Goal: Information Seeking & Learning: Learn about a topic

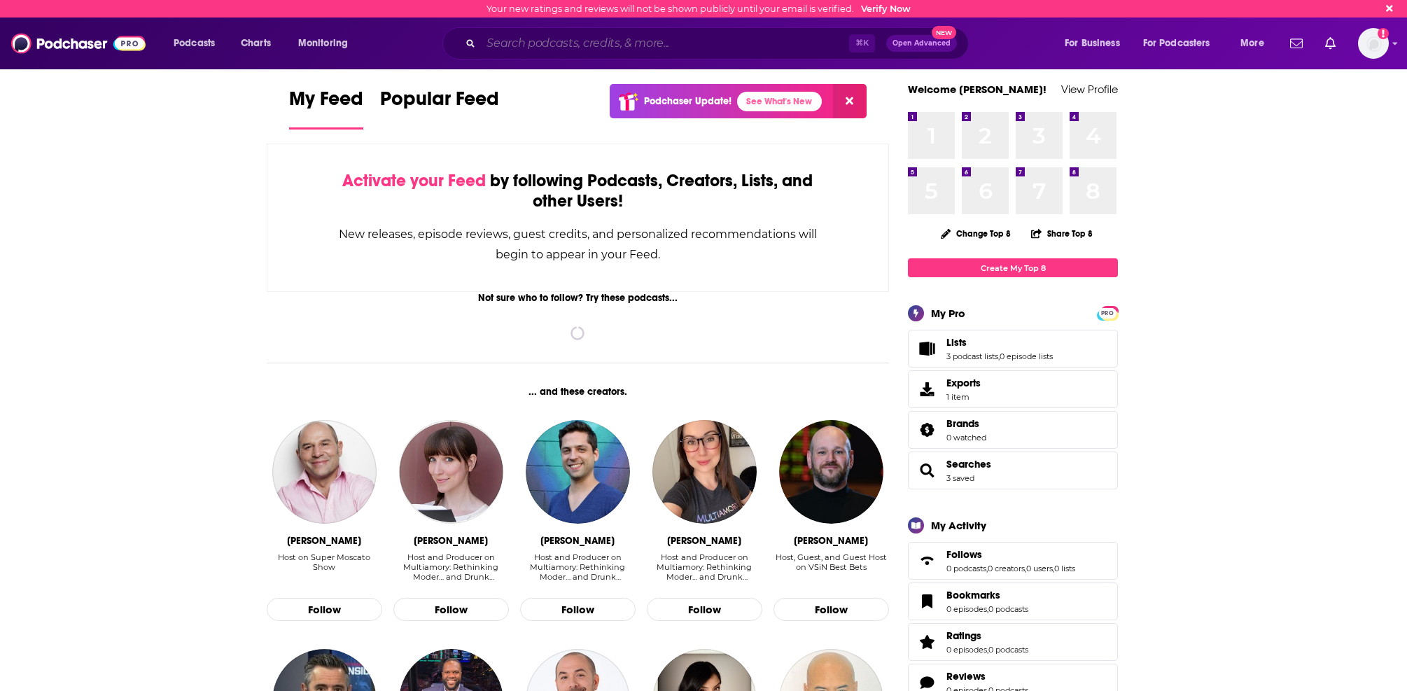
click at [565, 38] on input "Search podcasts, credits, & more..." at bounding box center [665, 43] width 368 height 22
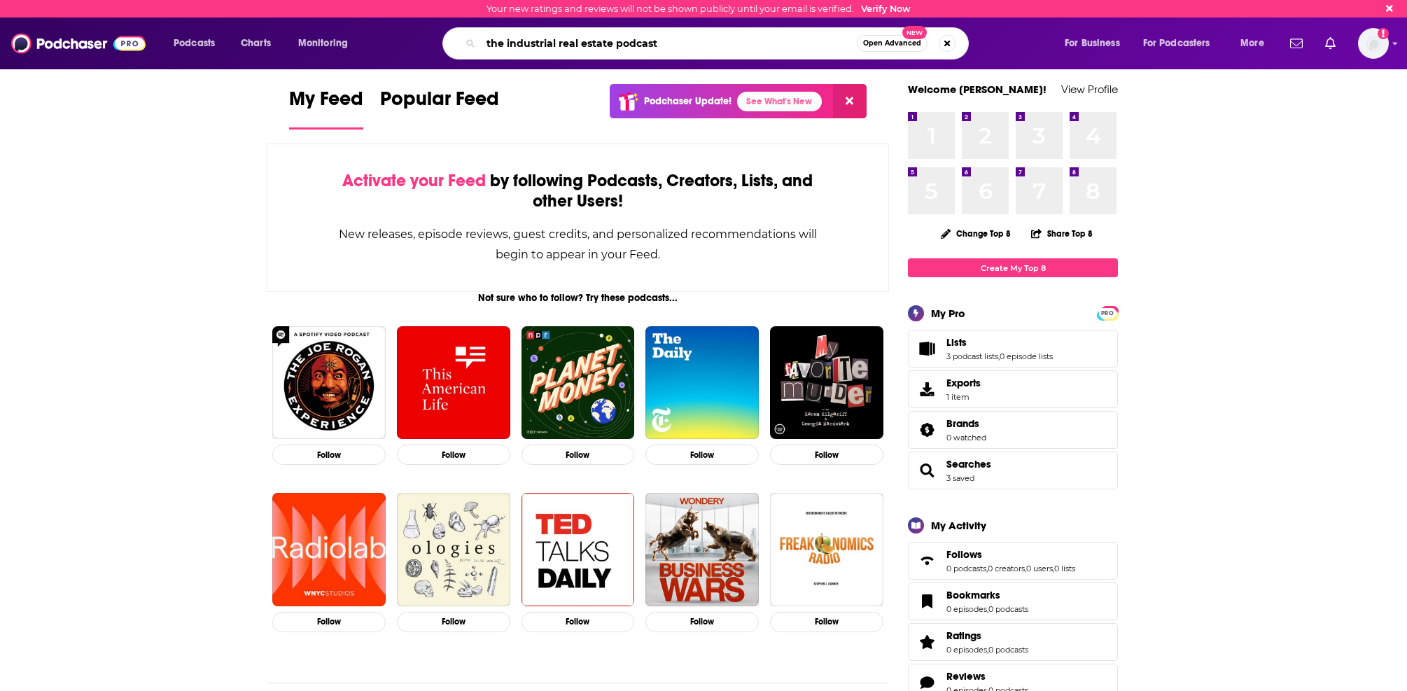
type input "the industrial real estate podcast"
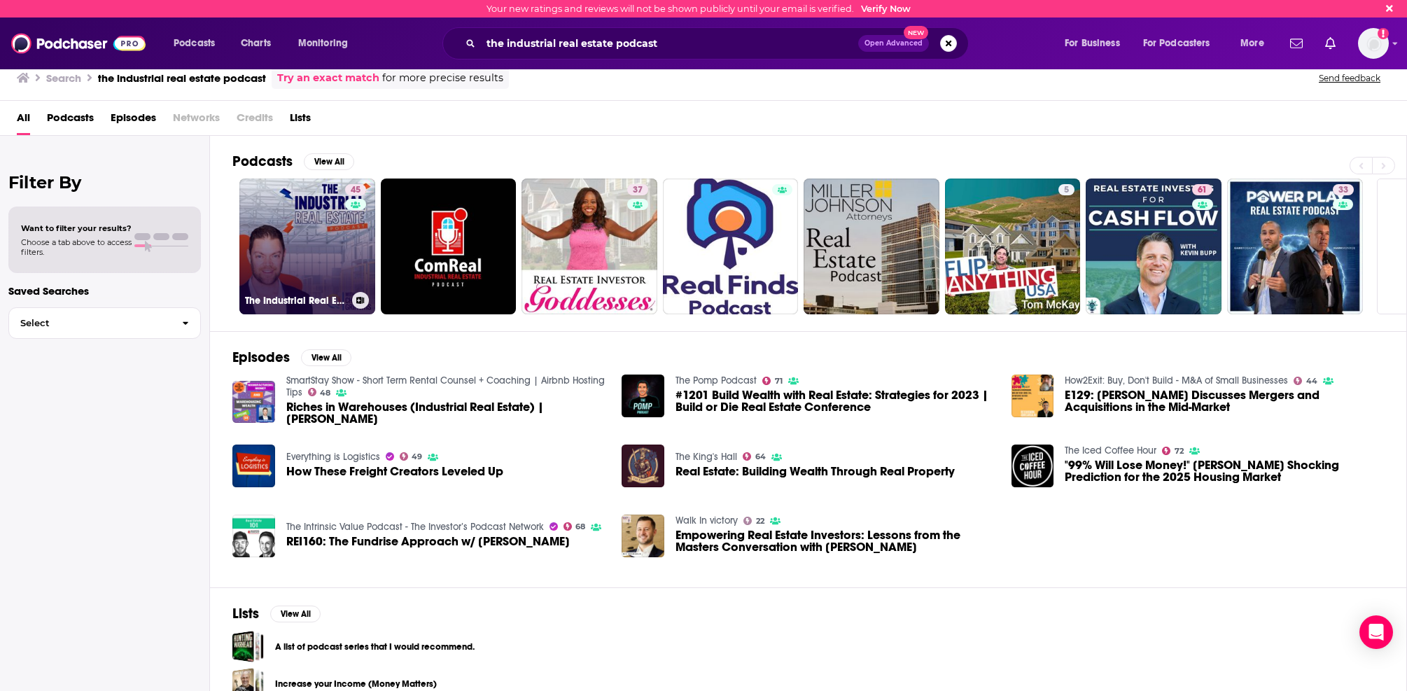
click at [326, 222] on link "45 The Industrial Real Estate Podcast" at bounding box center [307, 247] width 136 height 136
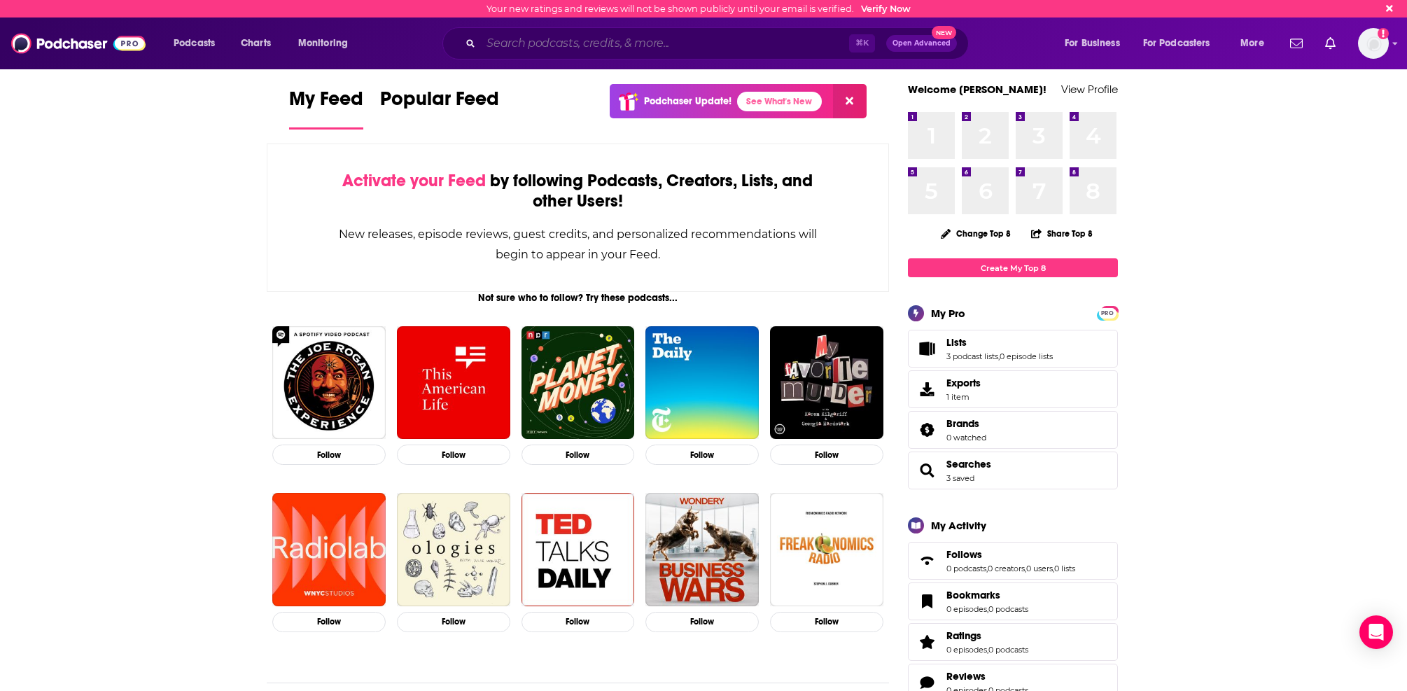
click at [708, 37] on input "Search podcasts, credits, & more..." at bounding box center [665, 43] width 368 height 22
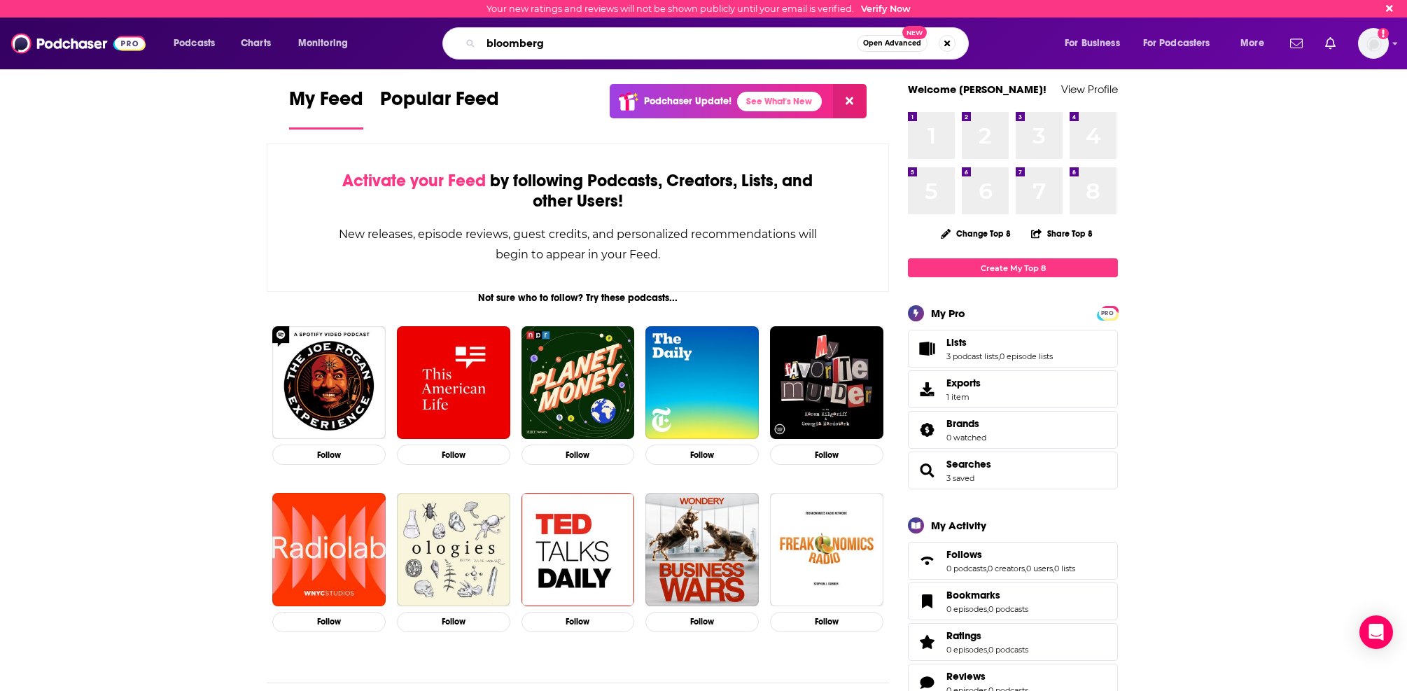
type input "bloomberg"
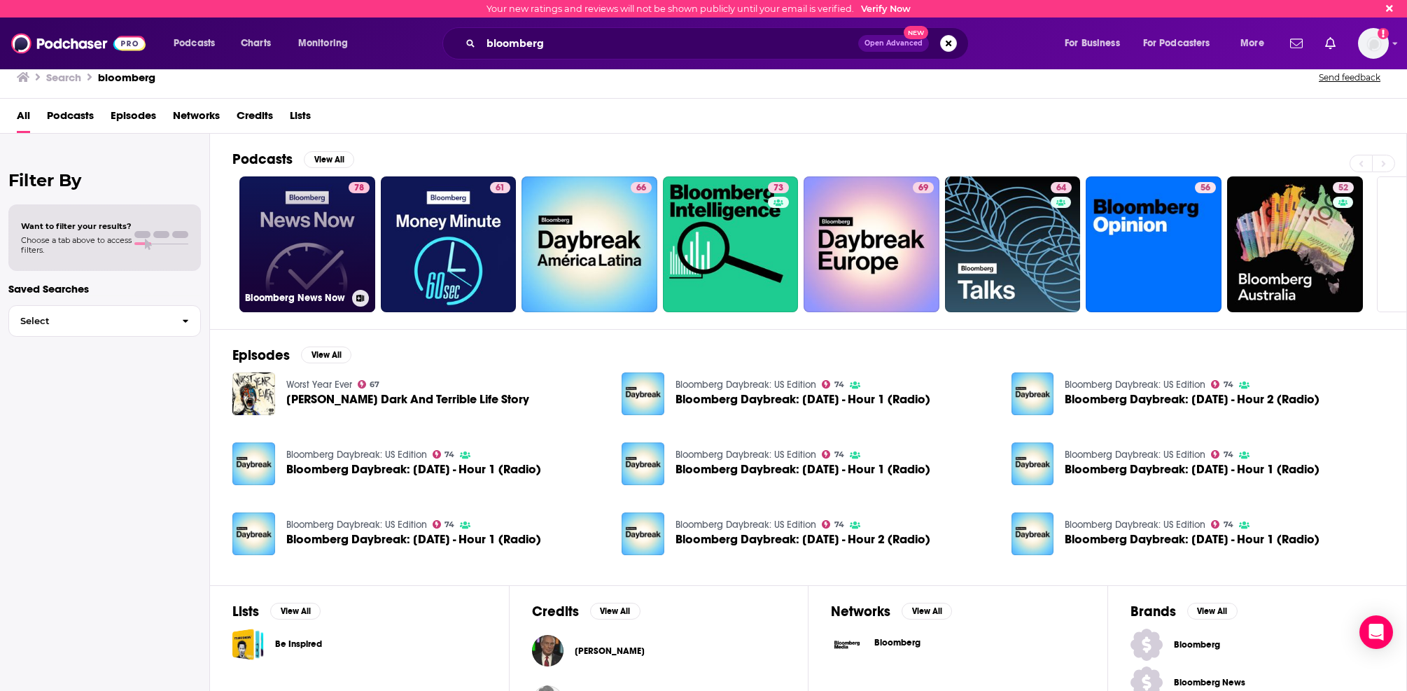
click at [326, 237] on link "78 Bloomberg News Now" at bounding box center [307, 244] width 136 height 136
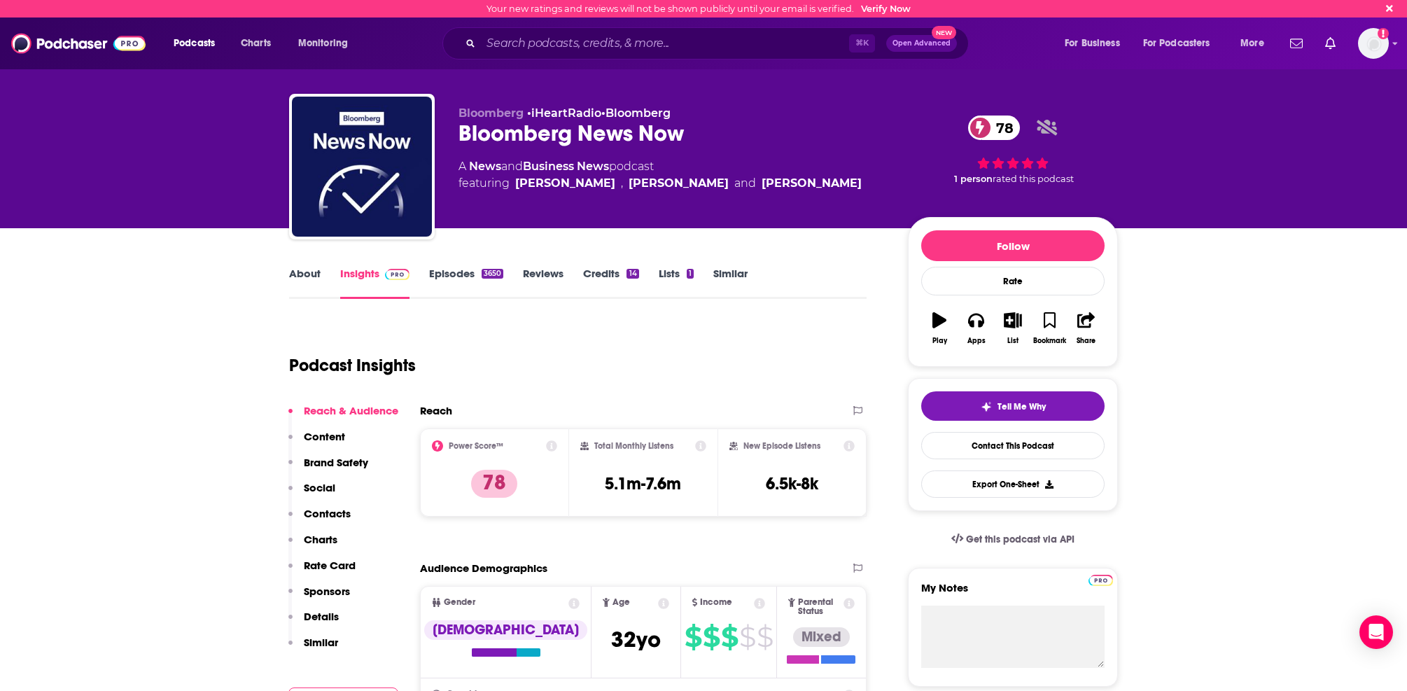
click at [437, 279] on link "Episodes 3650" at bounding box center [466, 283] width 74 height 32
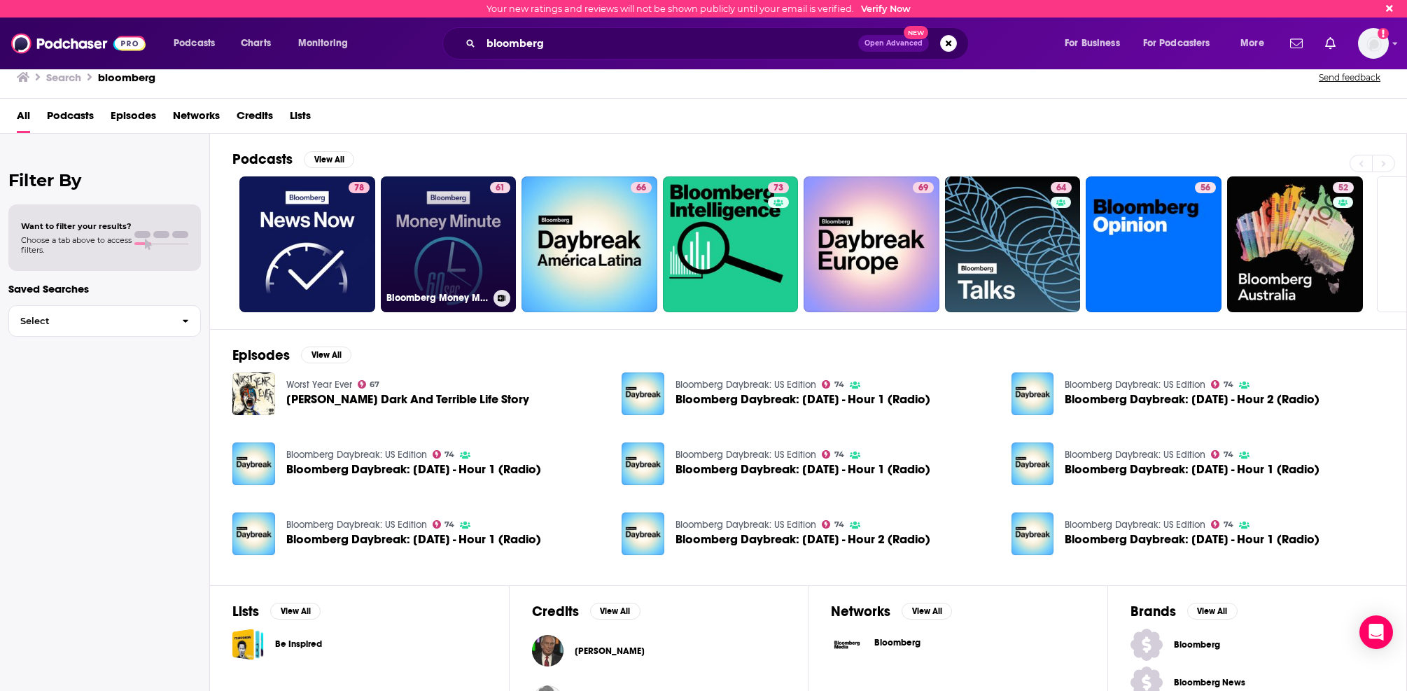
click at [456, 251] on link "61 Bloomberg Money Minute" at bounding box center [449, 244] width 136 height 136
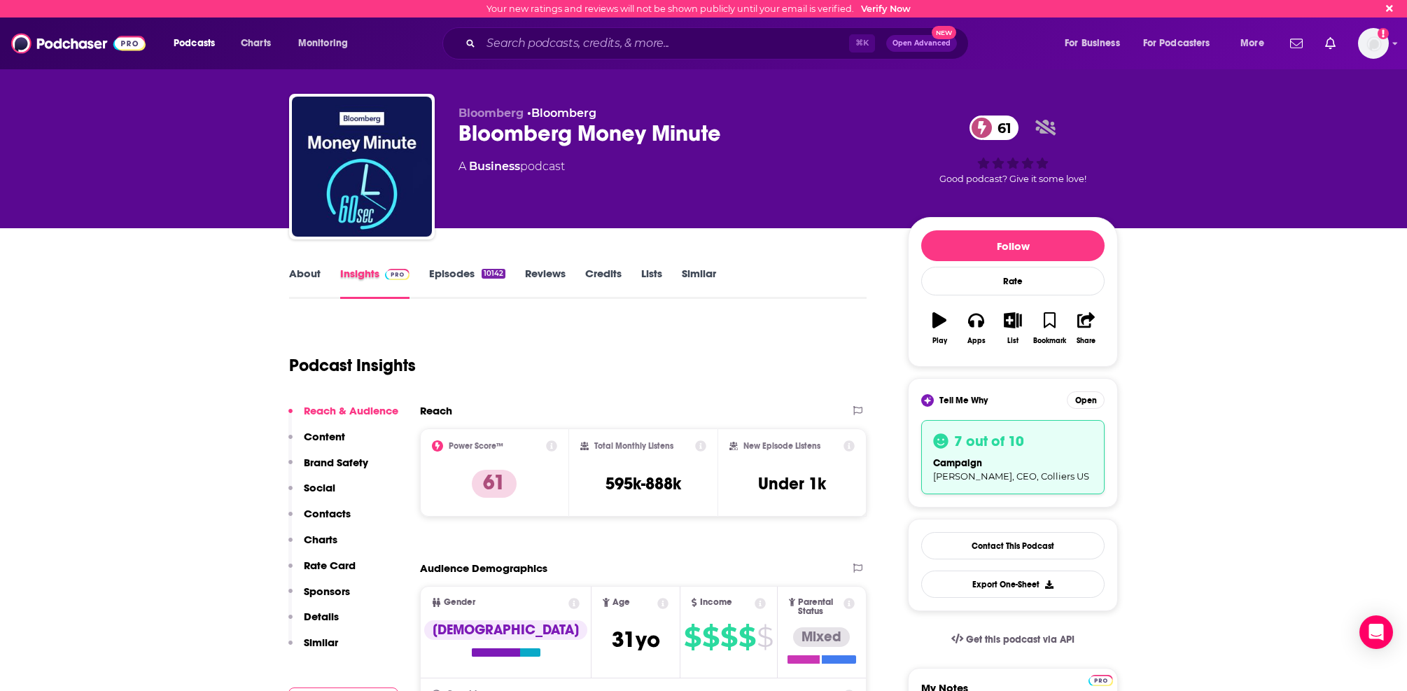
click at [424, 274] on div "Insights" at bounding box center [384, 283] width 89 height 32
click at [446, 276] on link "Episodes 10142" at bounding box center [467, 283] width 76 height 32
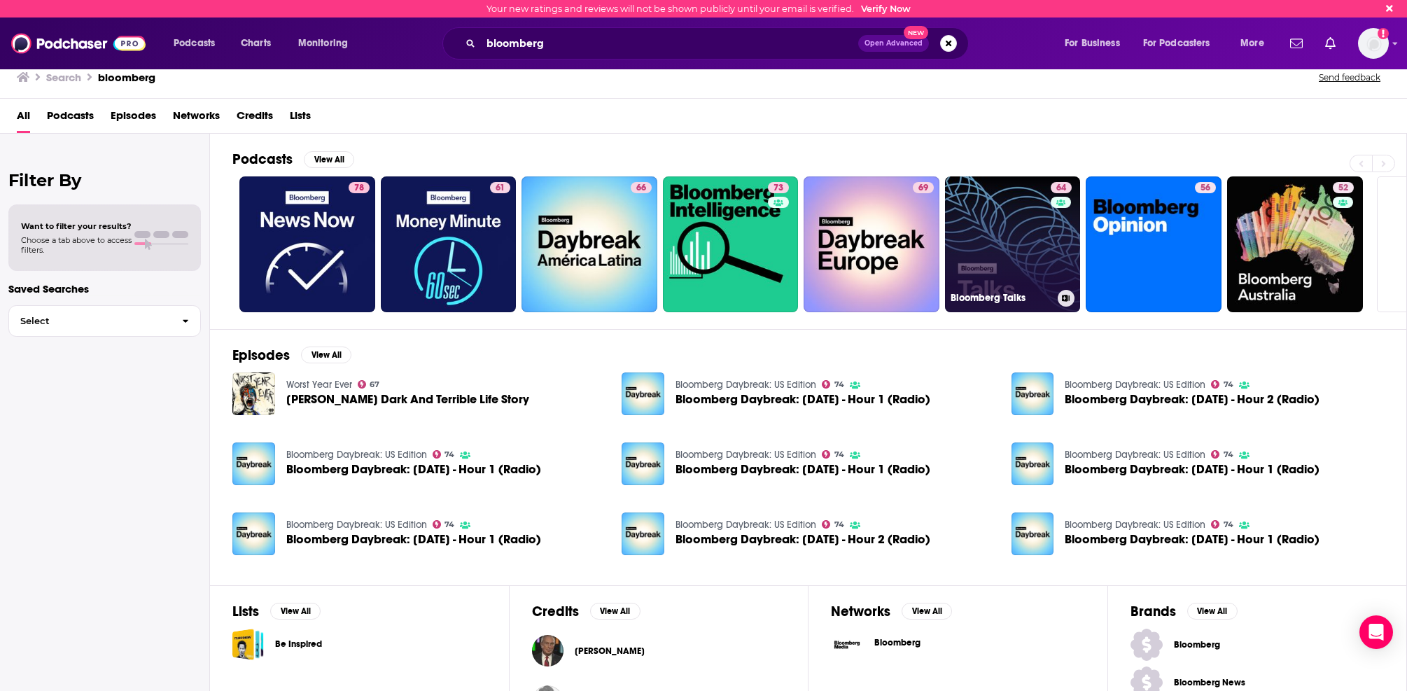
click at [986, 249] on link "64 Bloomberg Talks" at bounding box center [1013, 244] width 136 height 136
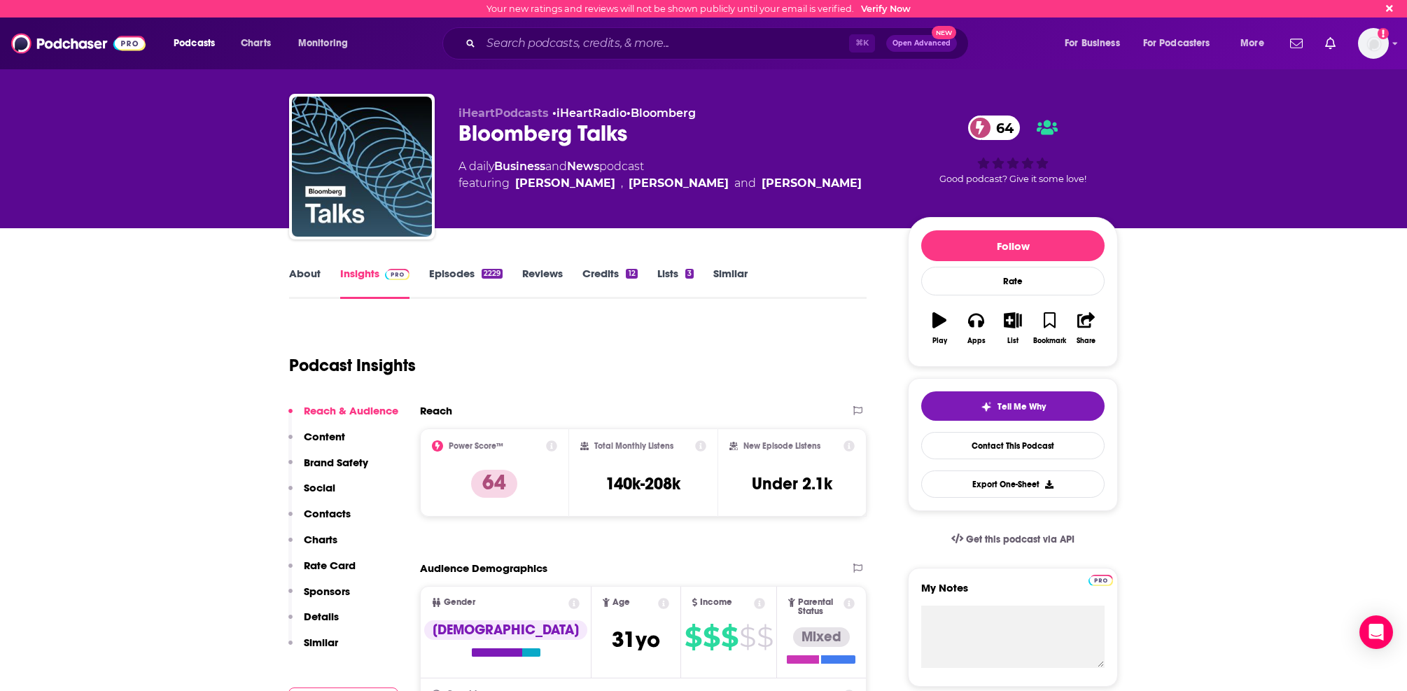
click at [456, 280] on link "Episodes 2229" at bounding box center [466, 283] width 74 height 32
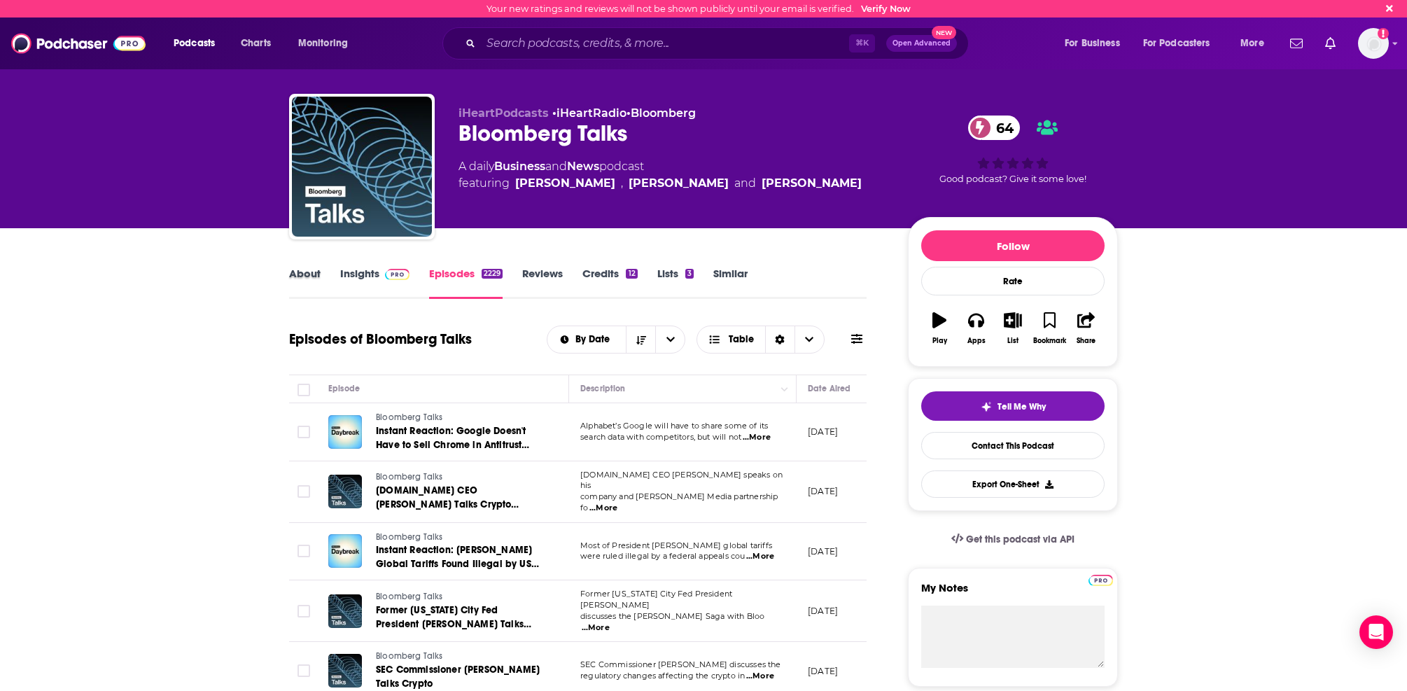
click at [323, 277] on div "About" at bounding box center [314, 283] width 51 height 32
click at [294, 275] on link "About" at bounding box center [305, 283] width 32 height 32
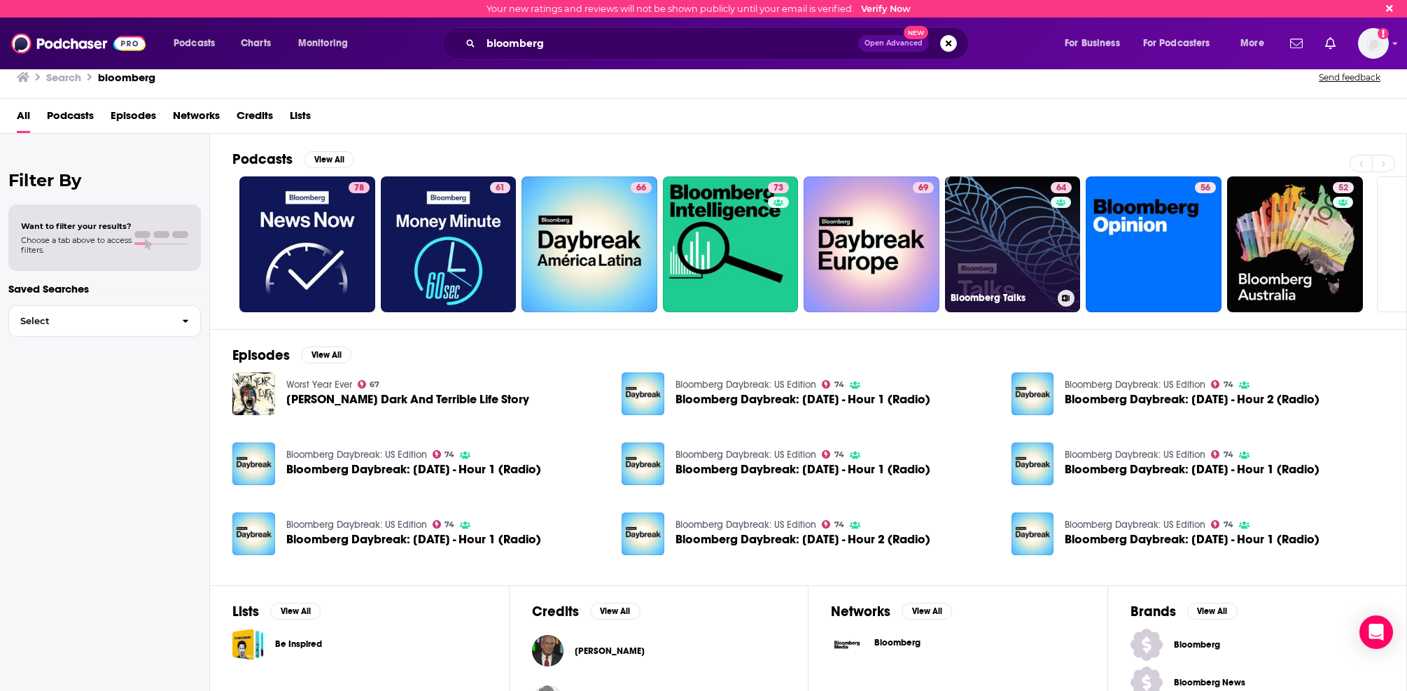
click at [968, 252] on link "64 Bloomberg Talks" at bounding box center [1013, 244] width 136 height 136
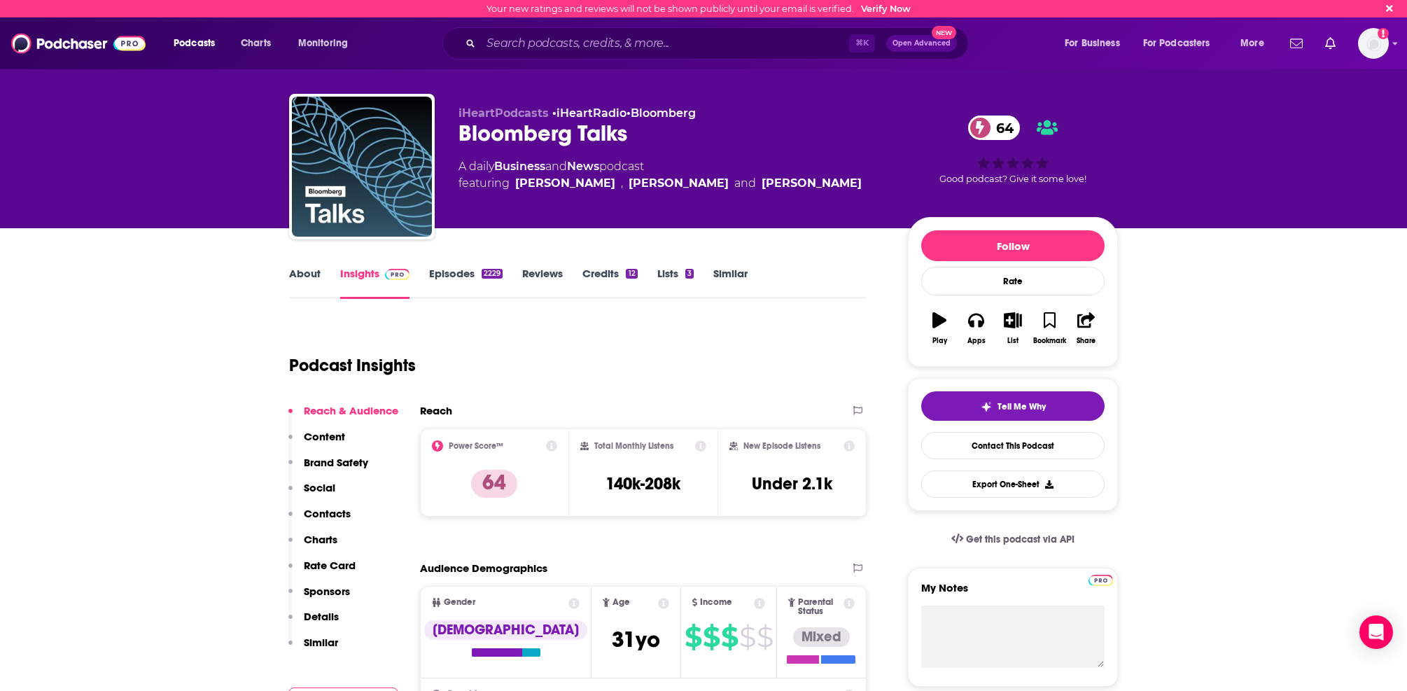
click at [721, 277] on link "Similar" at bounding box center [730, 283] width 34 height 32
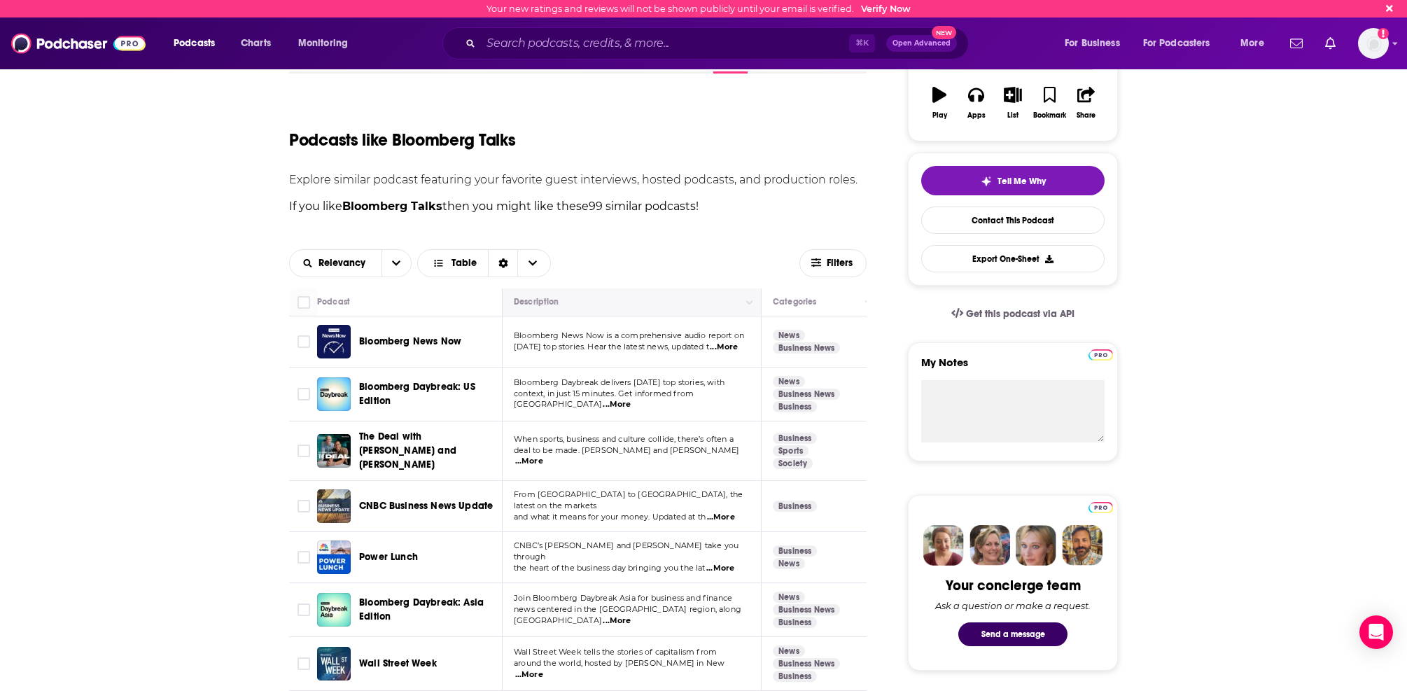
scroll to position [230, 0]
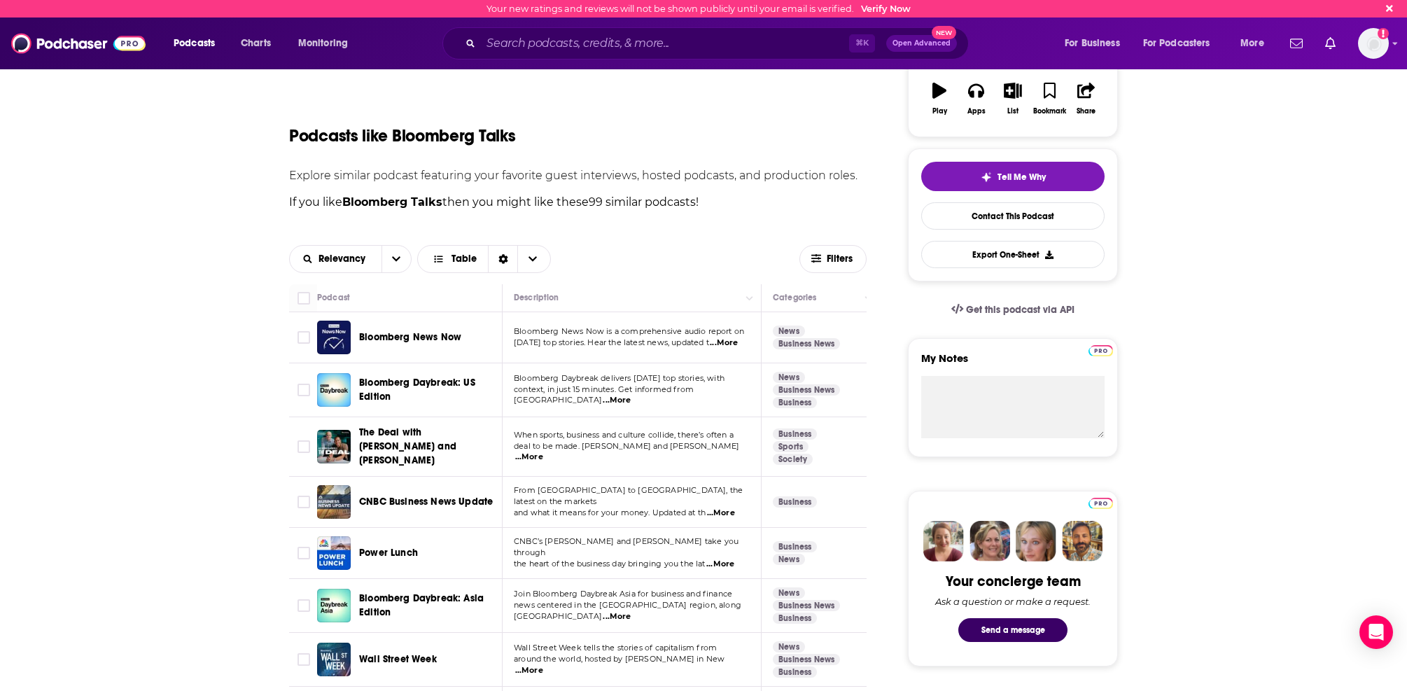
click at [543, 452] on span "...More" at bounding box center [529, 457] width 28 height 11
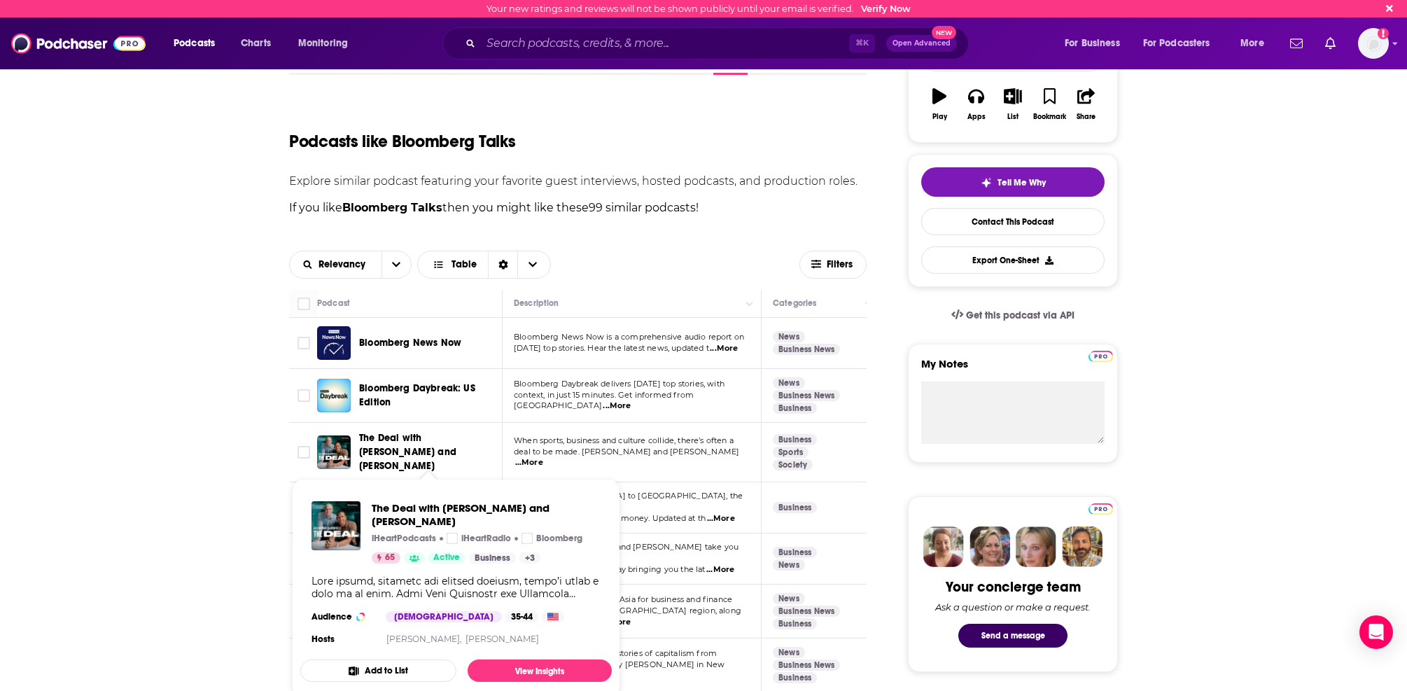
click at [433, 440] on span "The Deal with [PERSON_NAME] and [PERSON_NAME]" at bounding box center [407, 452] width 97 height 40
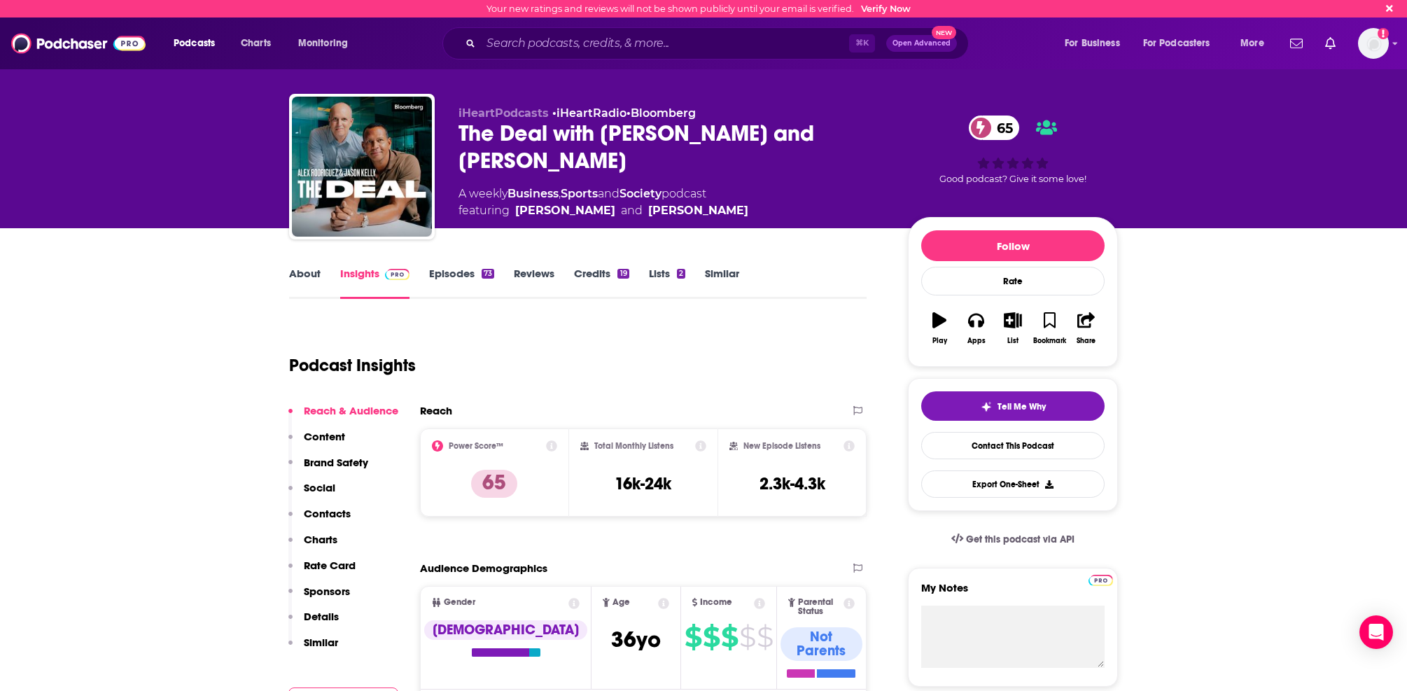
click at [466, 269] on link "Episodes 73" at bounding box center [461, 283] width 65 height 32
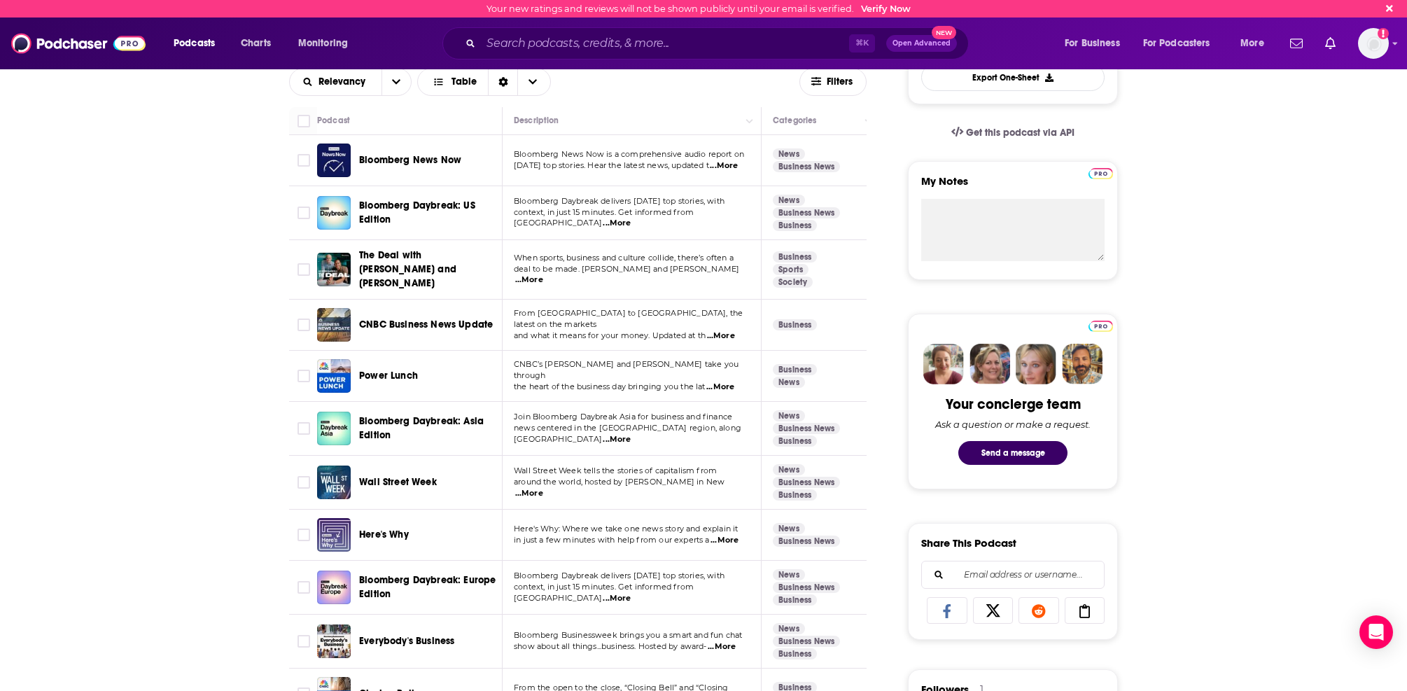
scroll to position [407, 0]
click at [729, 641] on span "...More" at bounding box center [722, 646] width 28 height 11
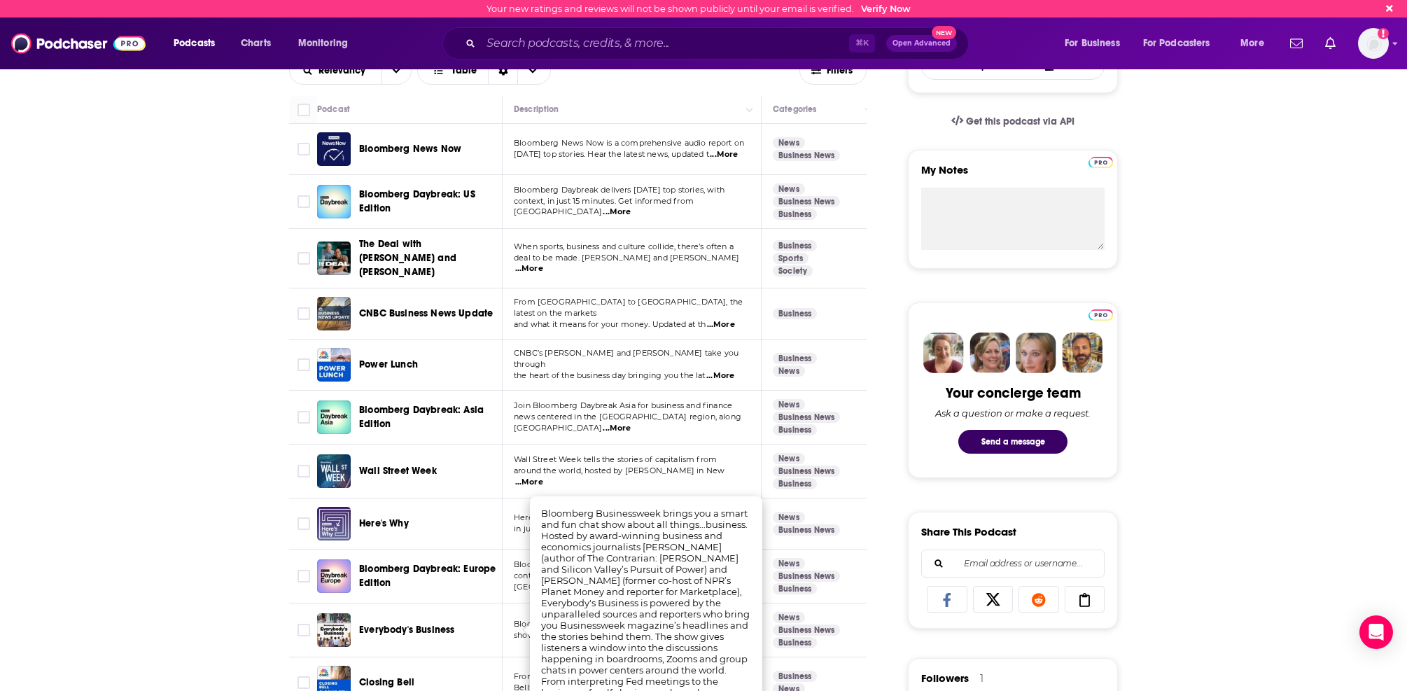
click at [466, 636] on div "Everybody's Business" at bounding box center [432, 630] width 146 height 34
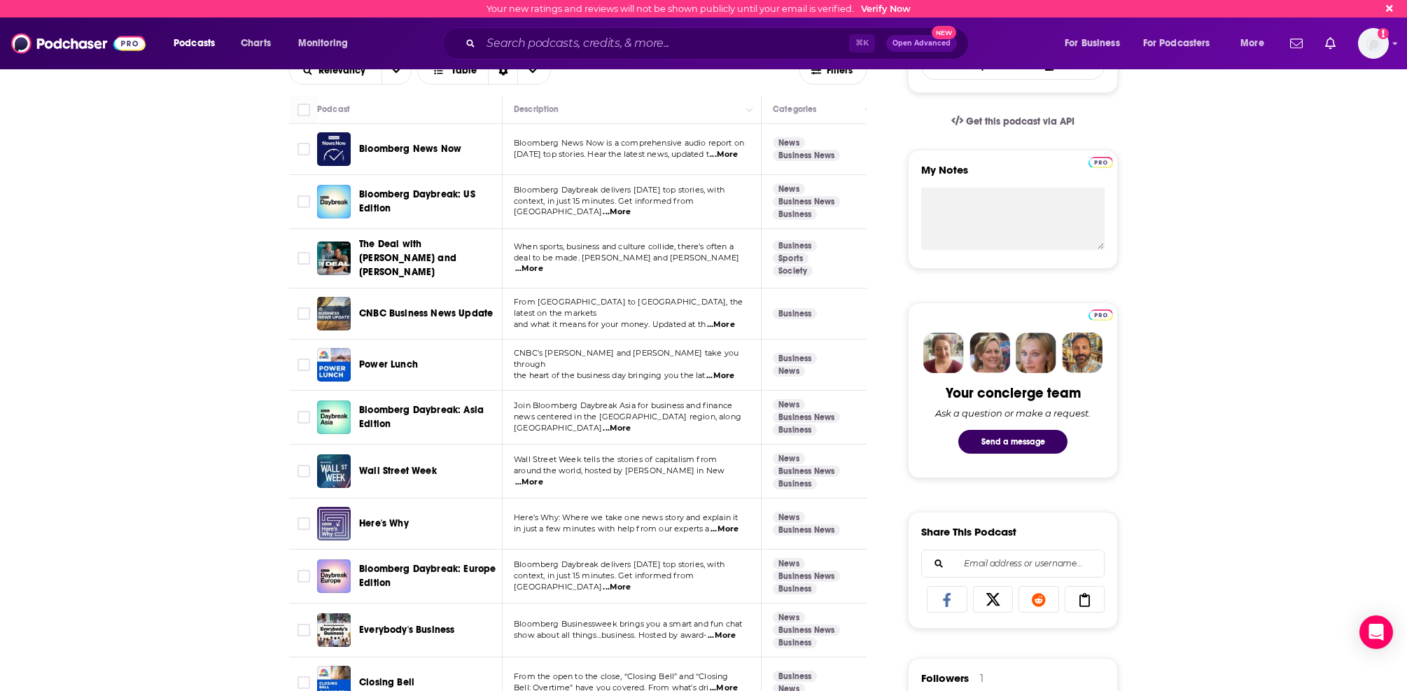
scroll to position [421, 0]
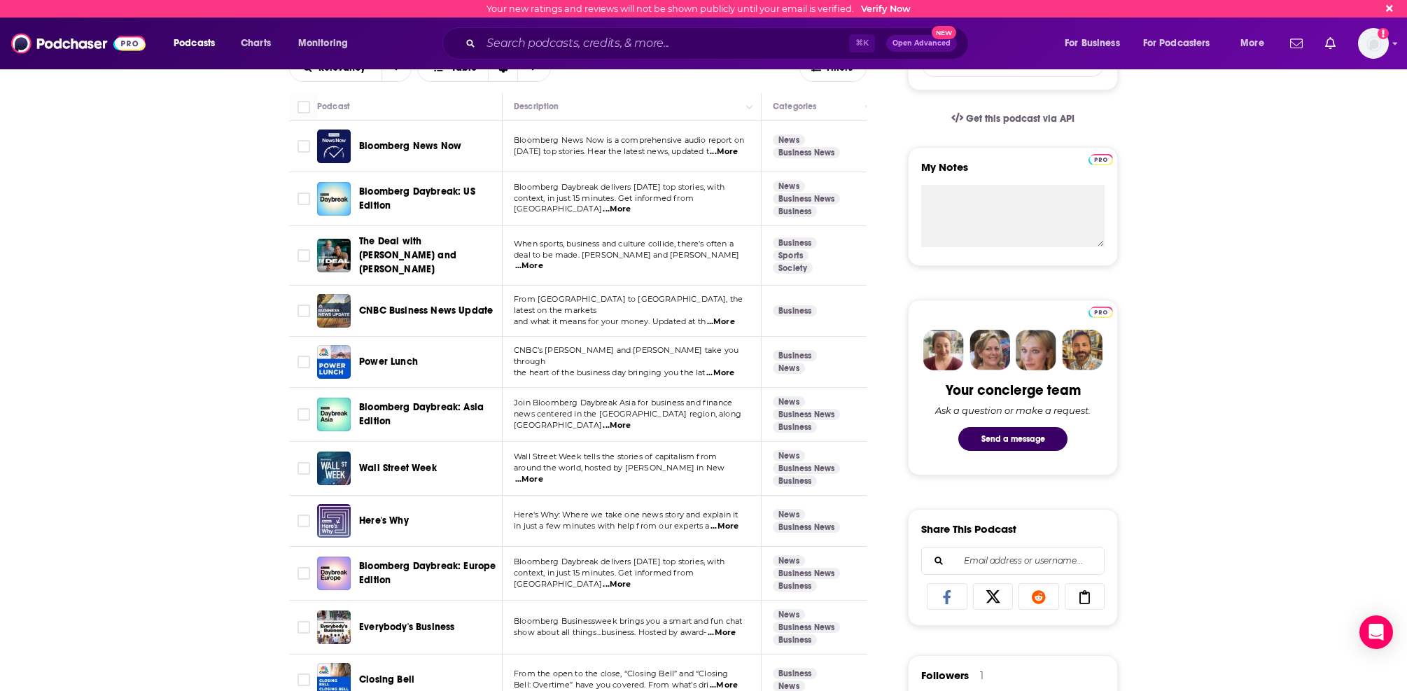
click at [420, 621] on span "Everybody's Business" at bounding box center [406, 627] width 95 height 12
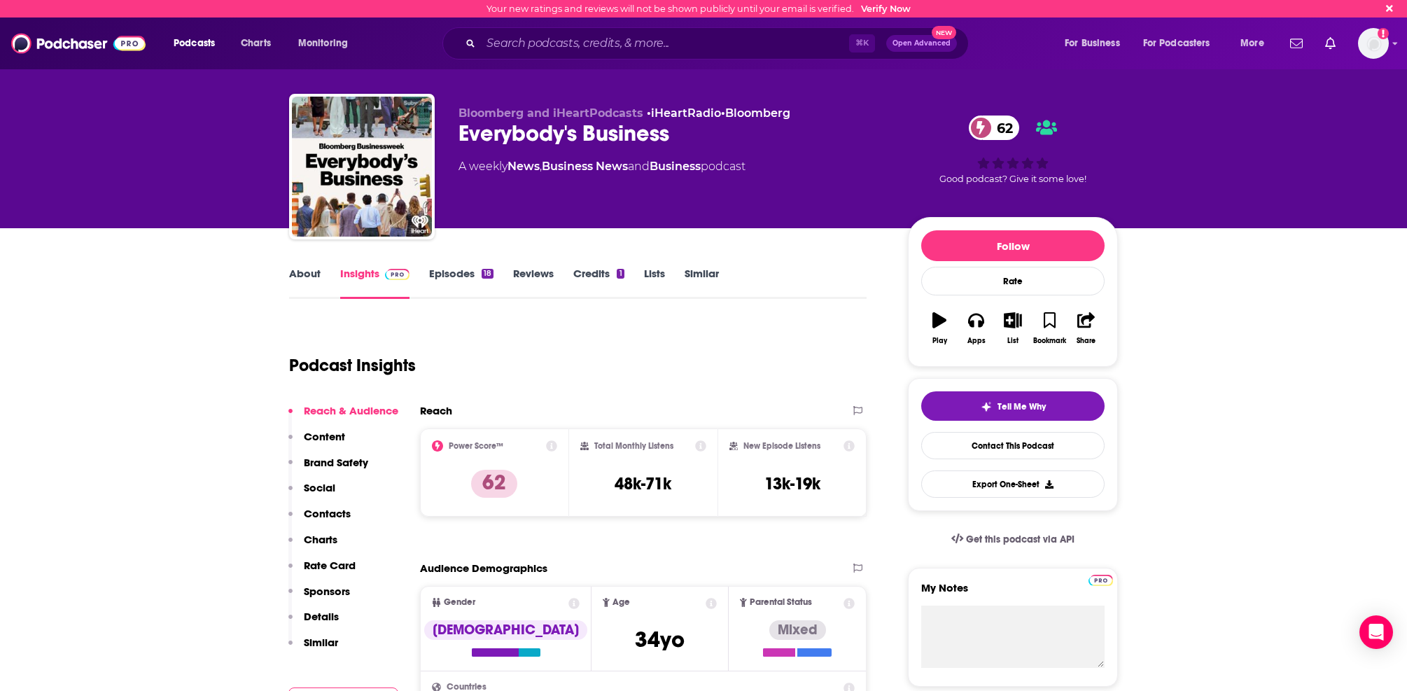
click at [454, 270] on link "Episodes 18" at bounding box center [461, 283] width 64 height 32
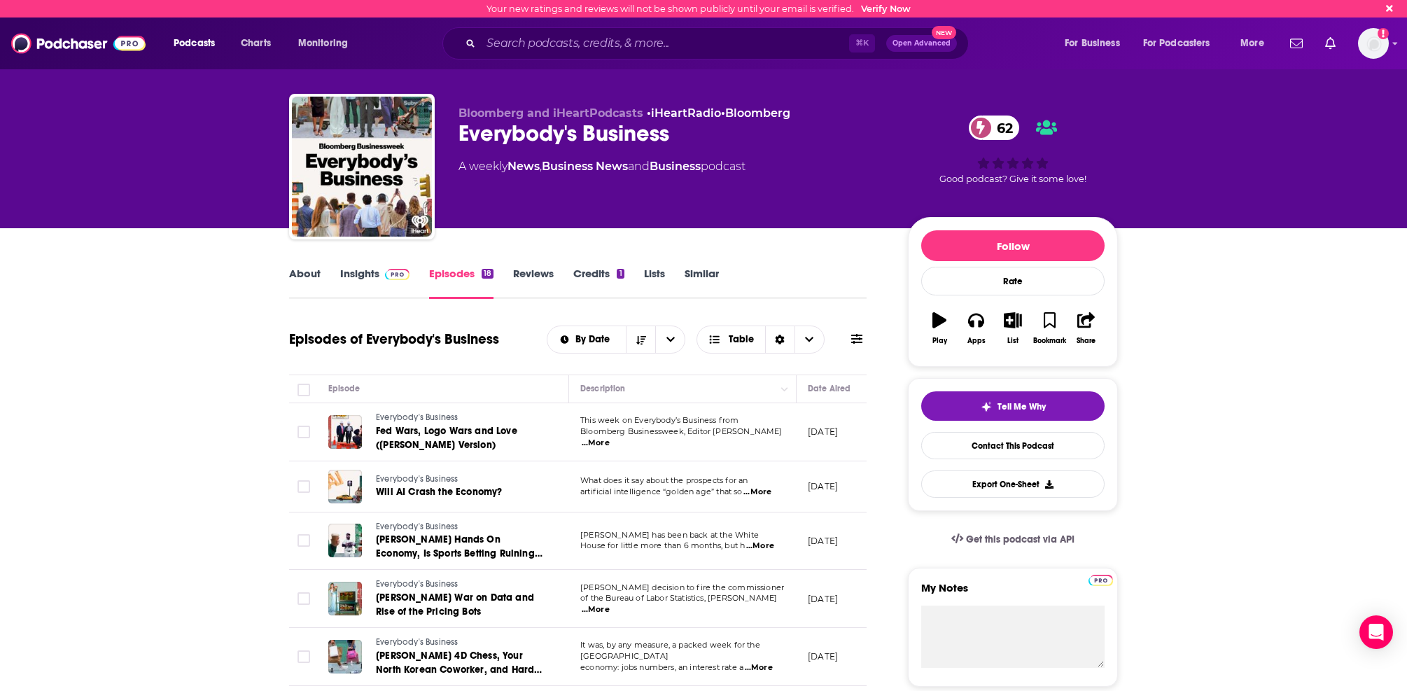
click at [767, 545] on span "...More" at bounding box center [760, 545] width 28 height 11
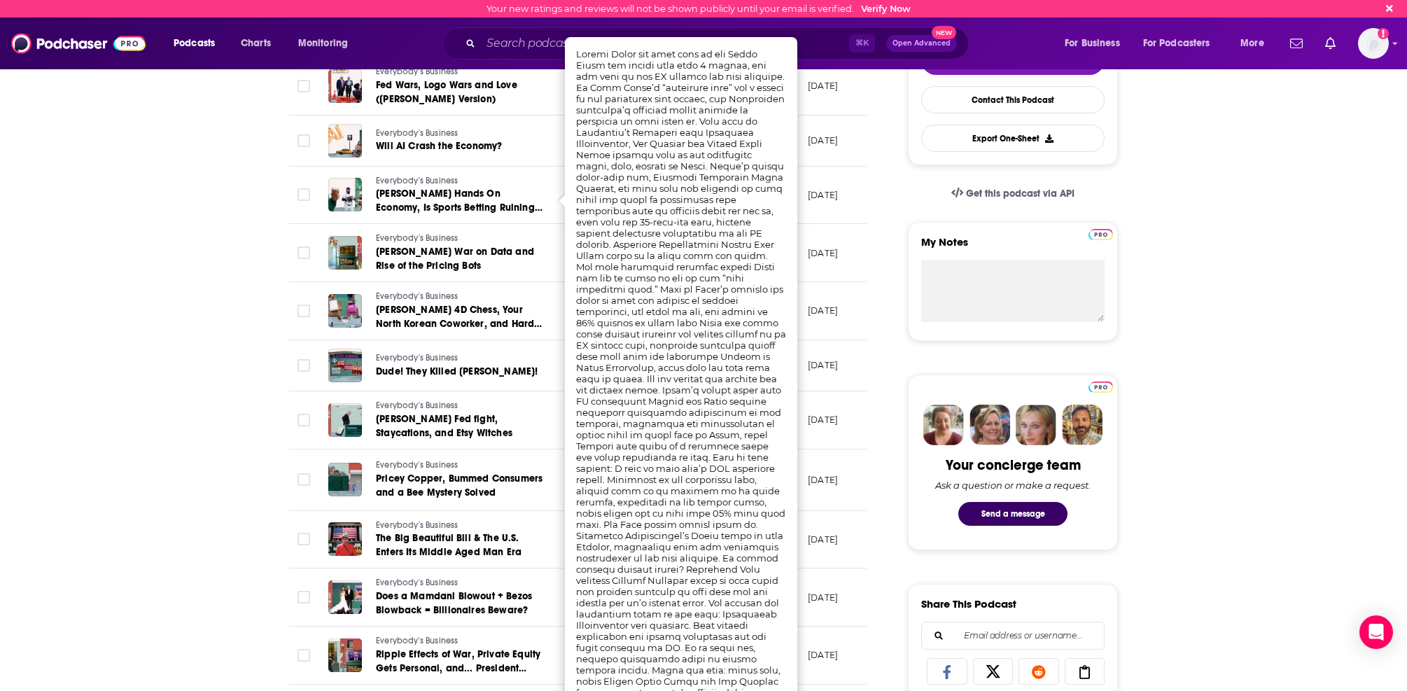
scroll to position [354, 0]
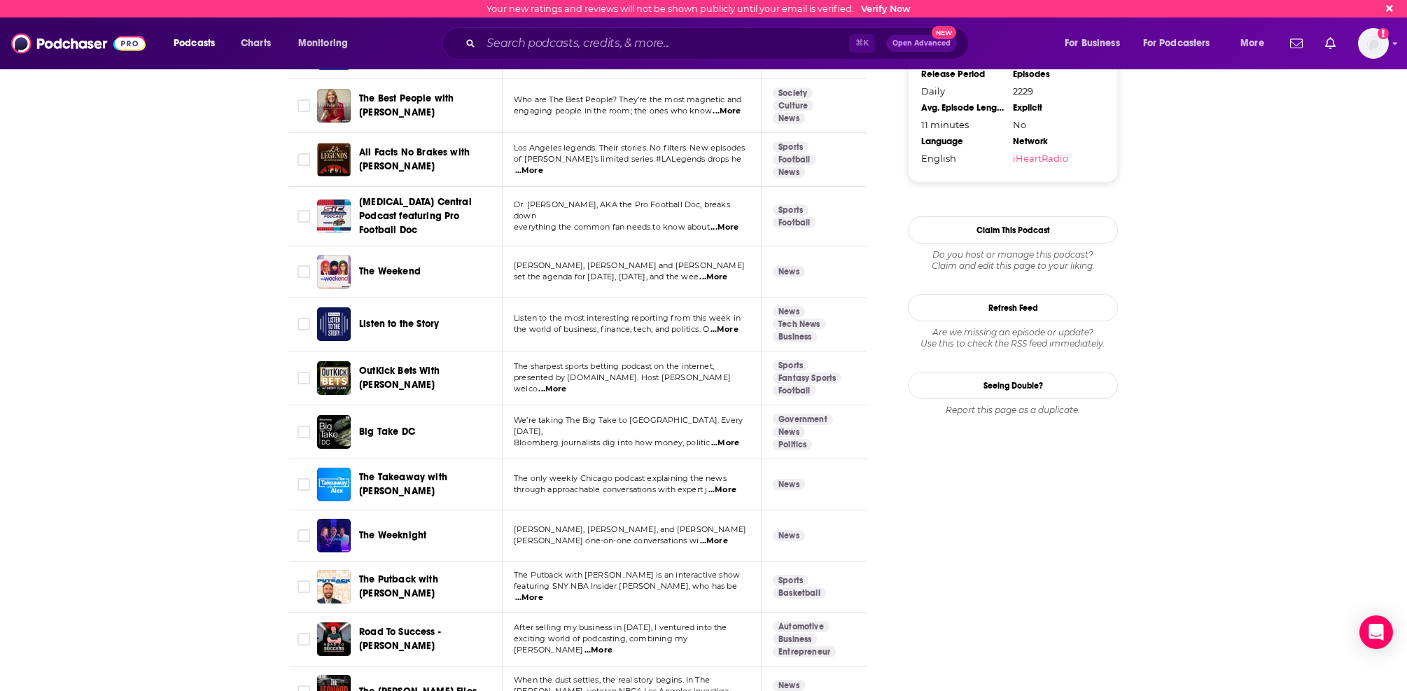
scroll to position [1427, 0]
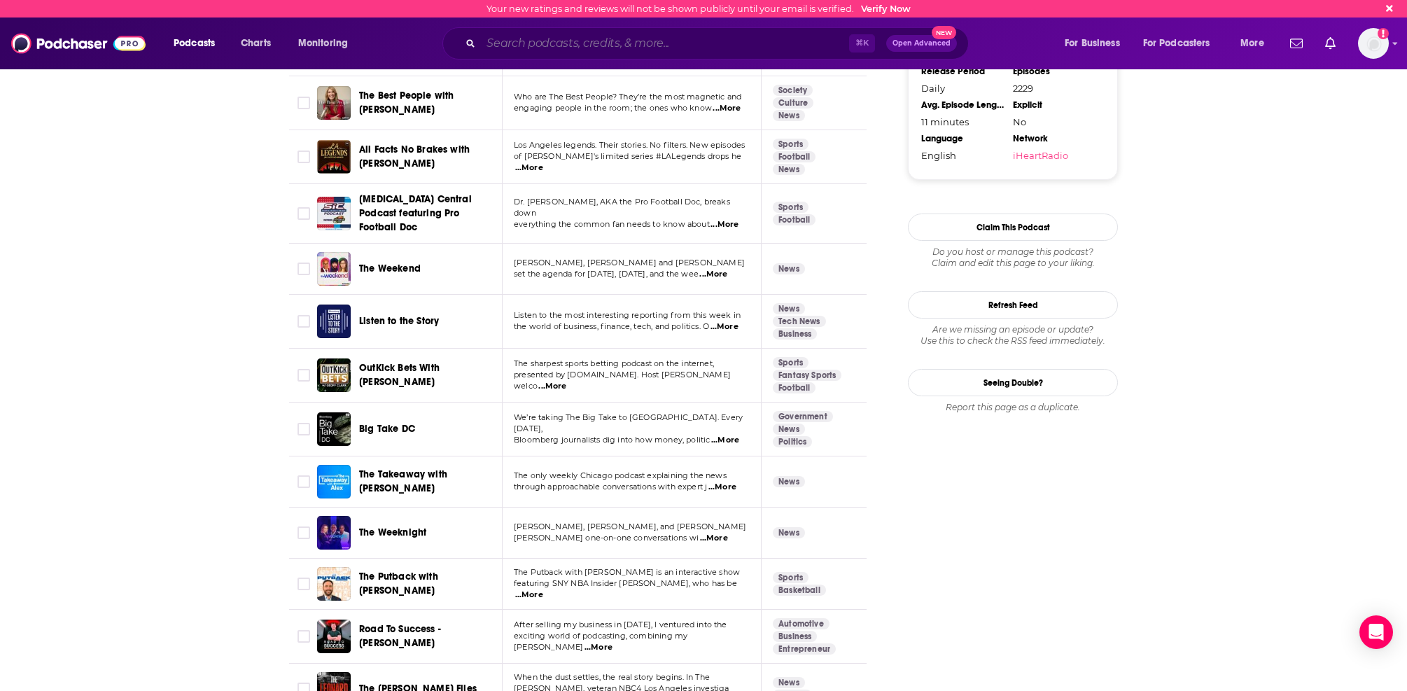
click at [545, 50] on input "Search podcasts, credits, & more..." at bounding box center [665, 43] width 368 height 22
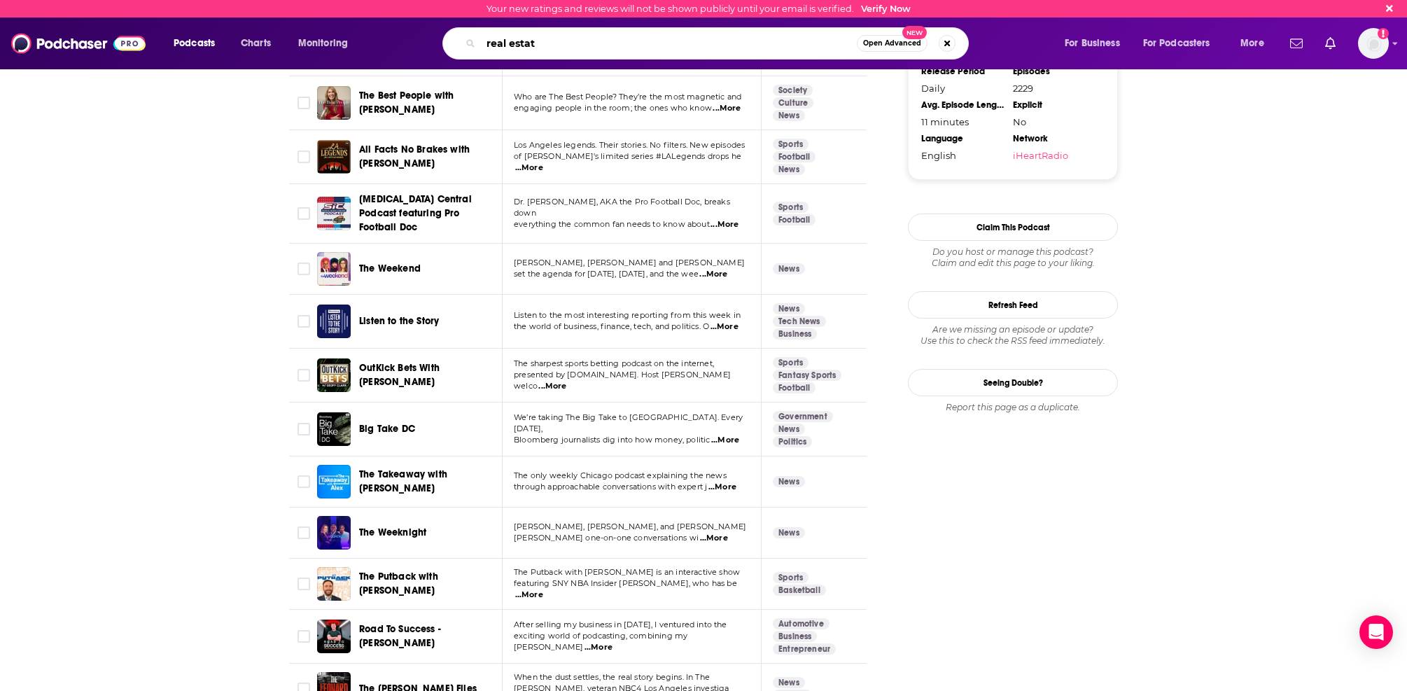
type input "real estate"
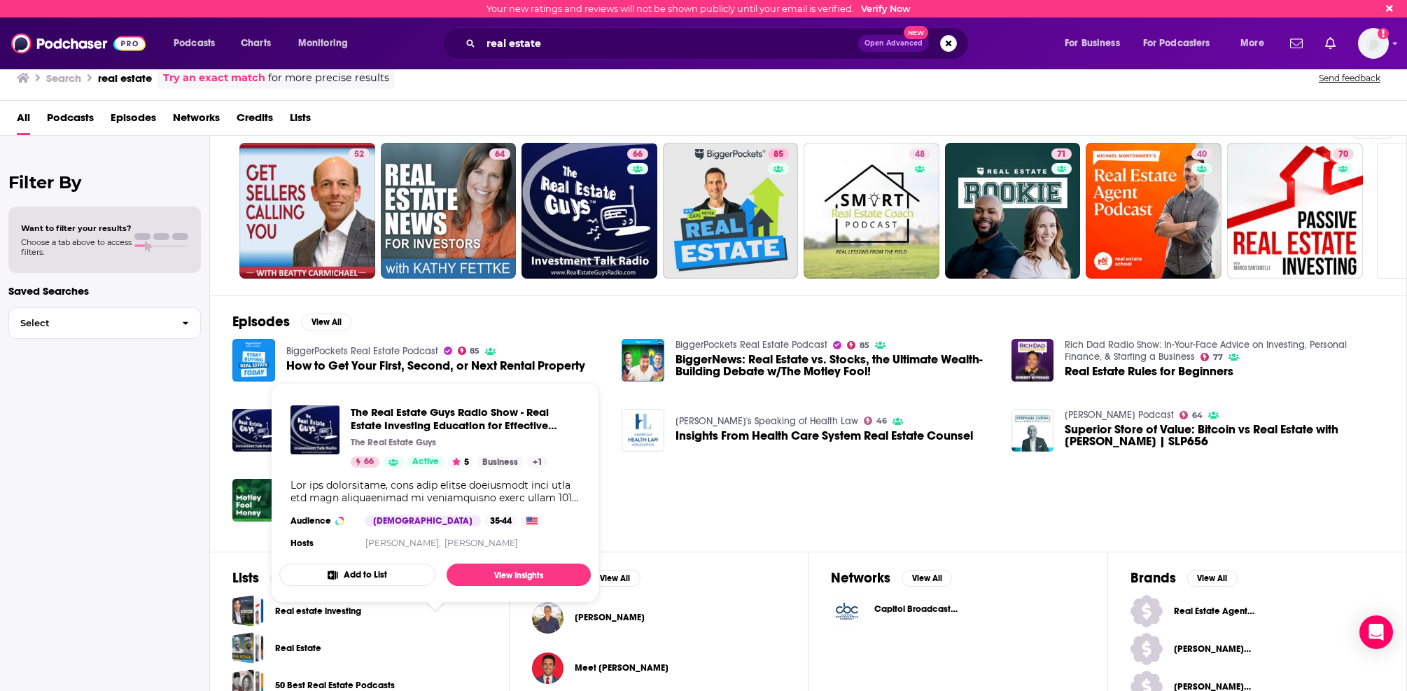
scroll to position [99, 0]
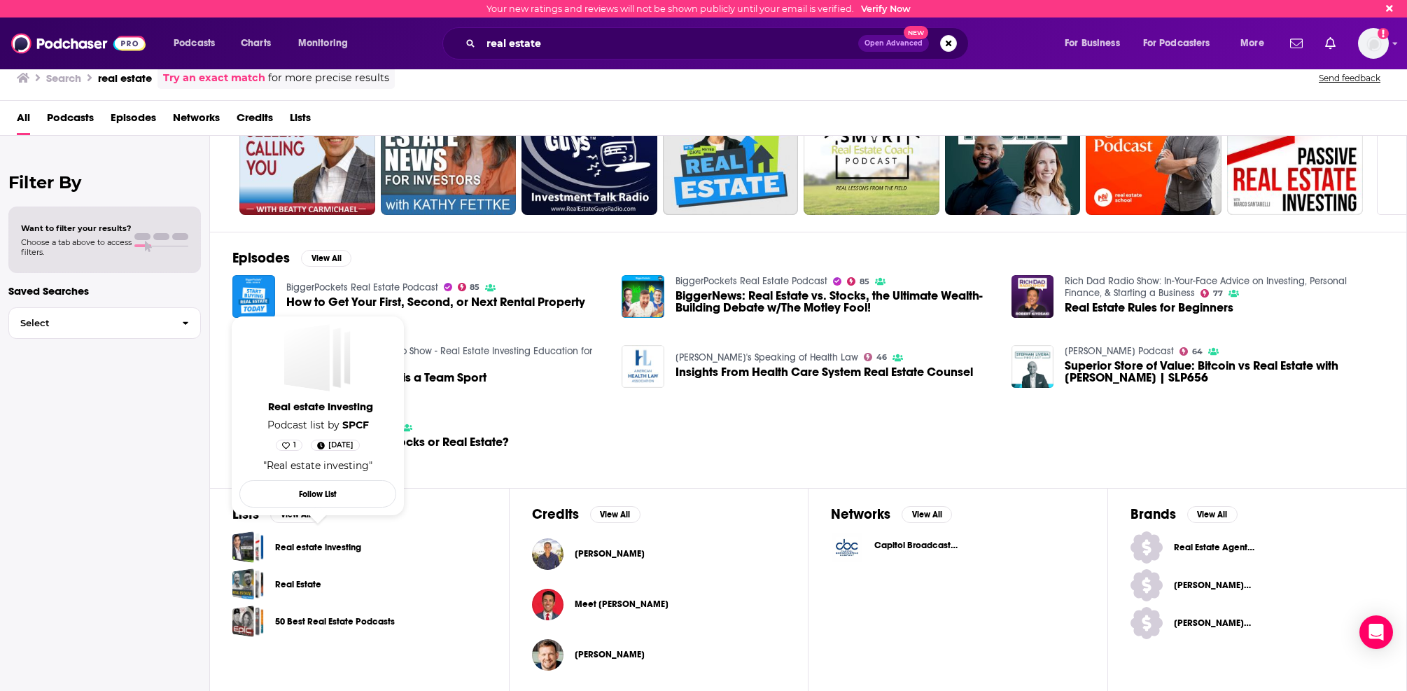
click at [321, 546] on link "Real estate investing" at bounding box center [318, 547] width 86 height 15
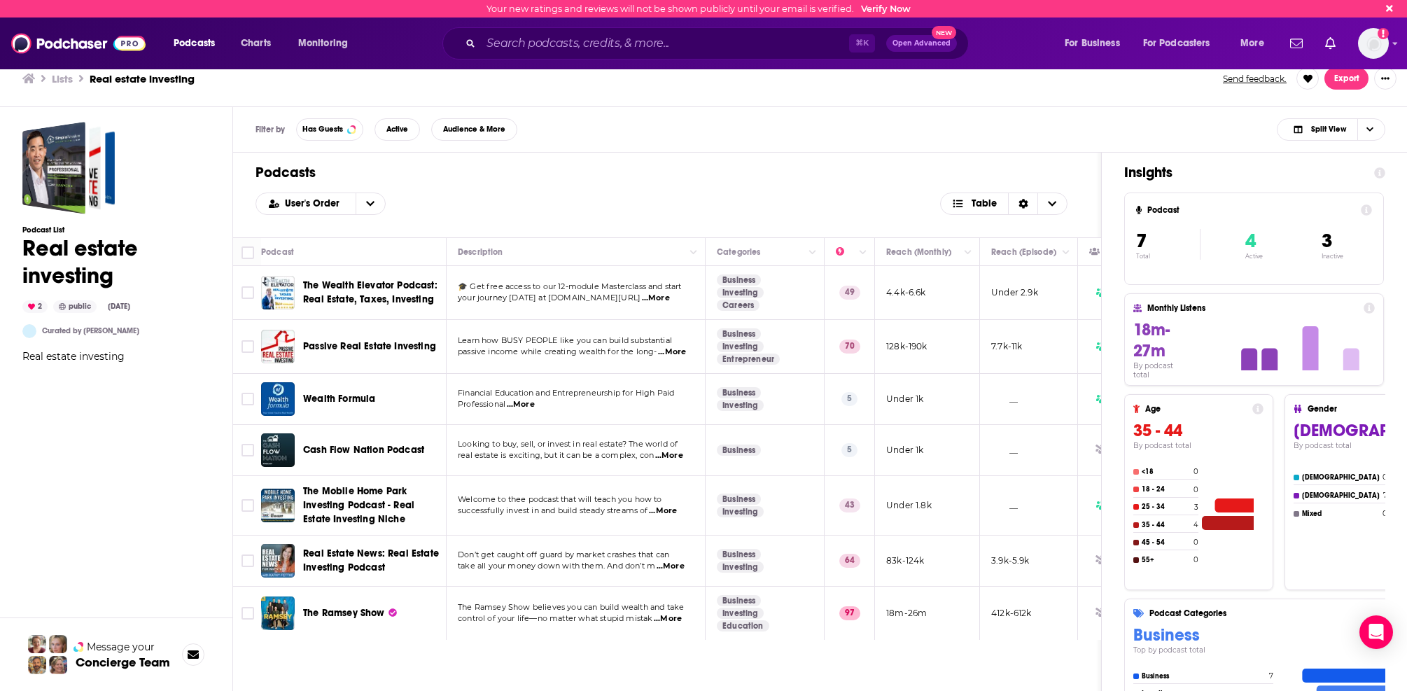
click at [662, 622] on span "...More" at bounding box center [668, 618] width 28 height 11
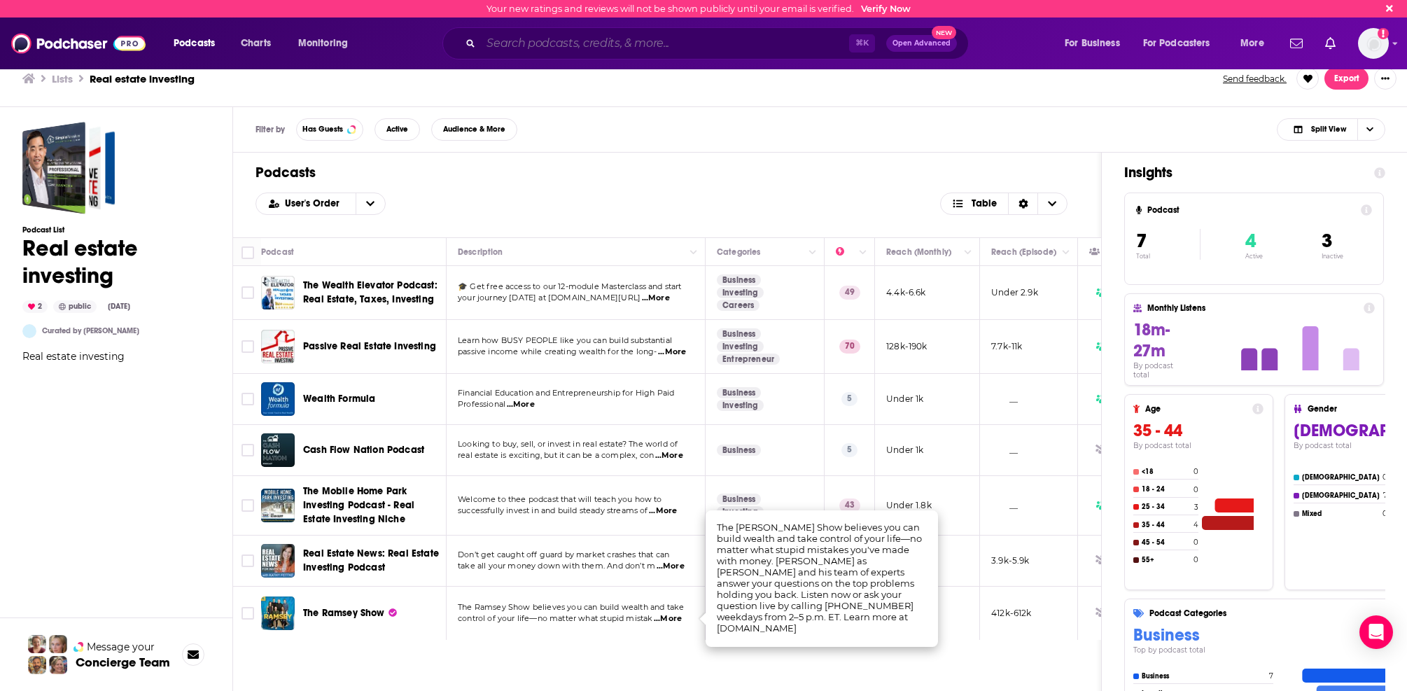
click at [543, 43] on input "Search podcasts, credits, & more..." at bounding box center [665, 43] width 368 height 22
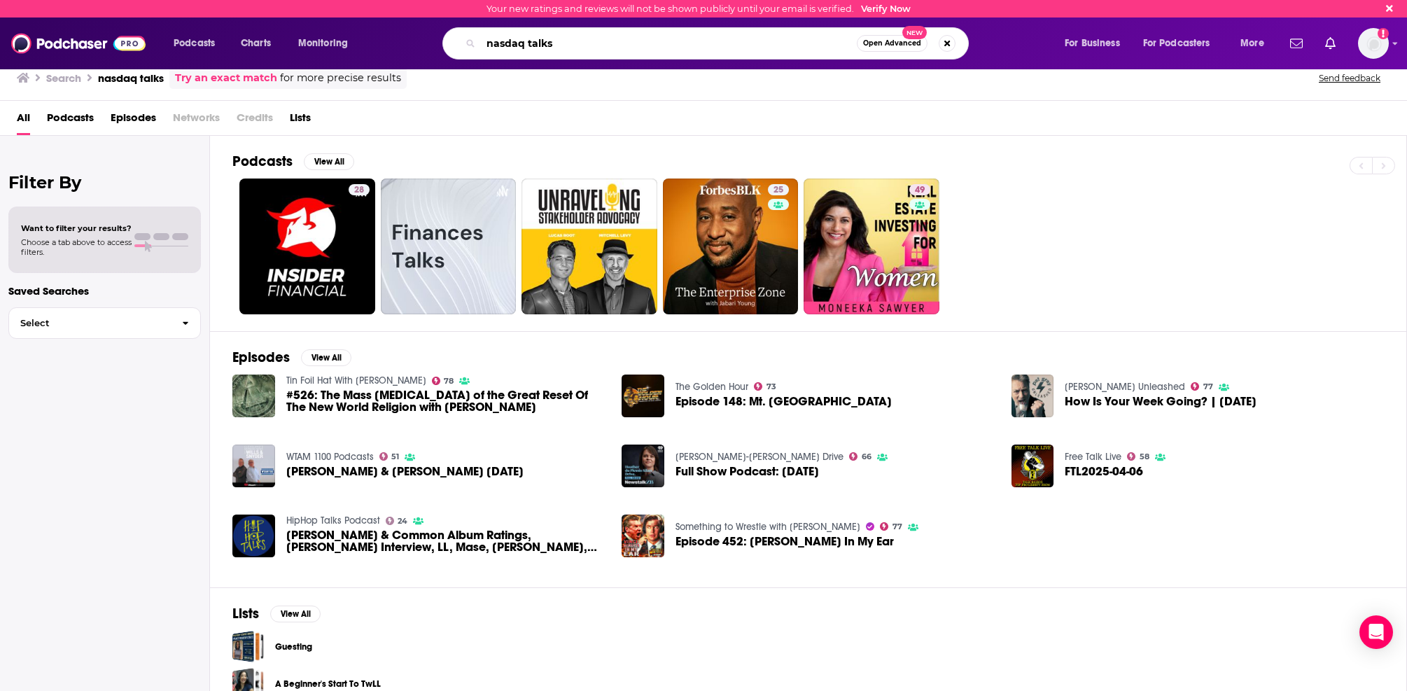
click at [700, 43] on input "nasdaq talks" at bounding box center [669, 43] width 376 height 22
click at [699, 43] on input "nasdaq talks" at bounding box center [669, 43] width 376 height 22
paste input "BiggerPockets Real Estate Podcast"
type input "BiggerPockets Real Estate Podcast"
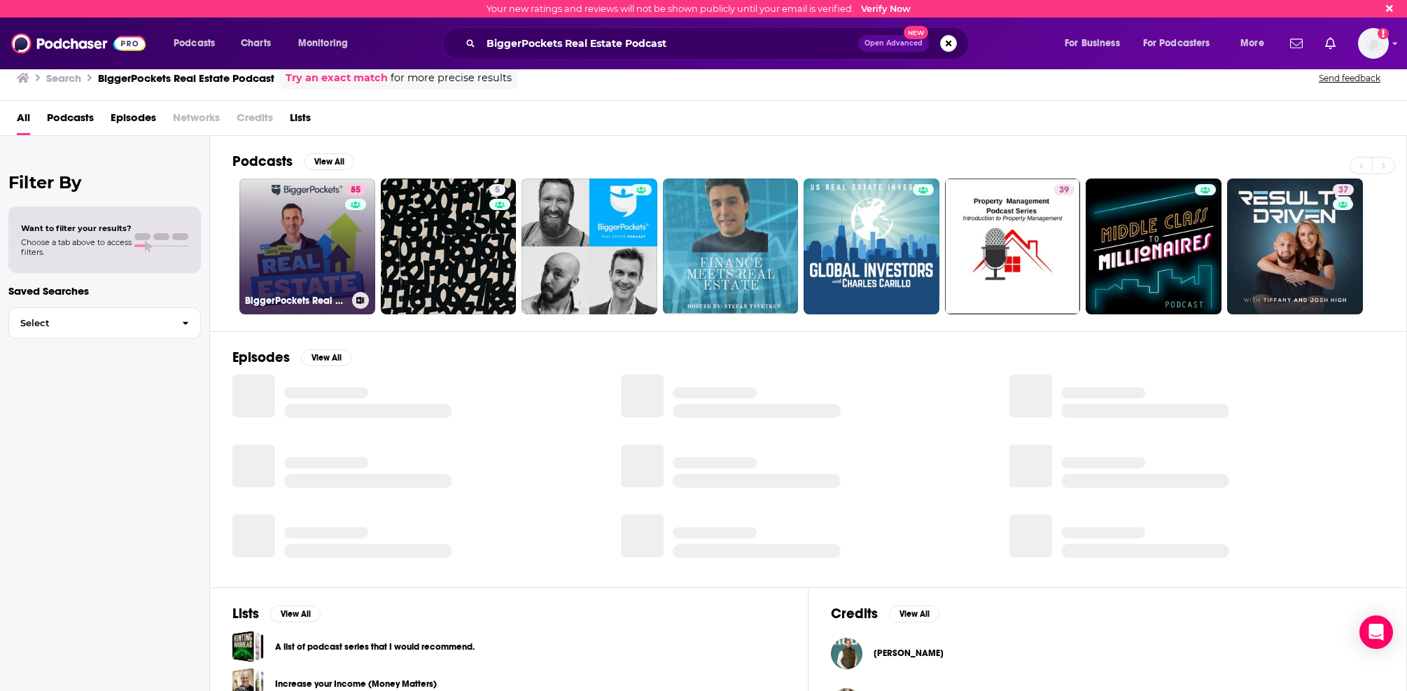
click at [291, 244] on link "85 BiggerPockets Real Estate Podcast" at bounding box center [307, 247] width 136 height 136
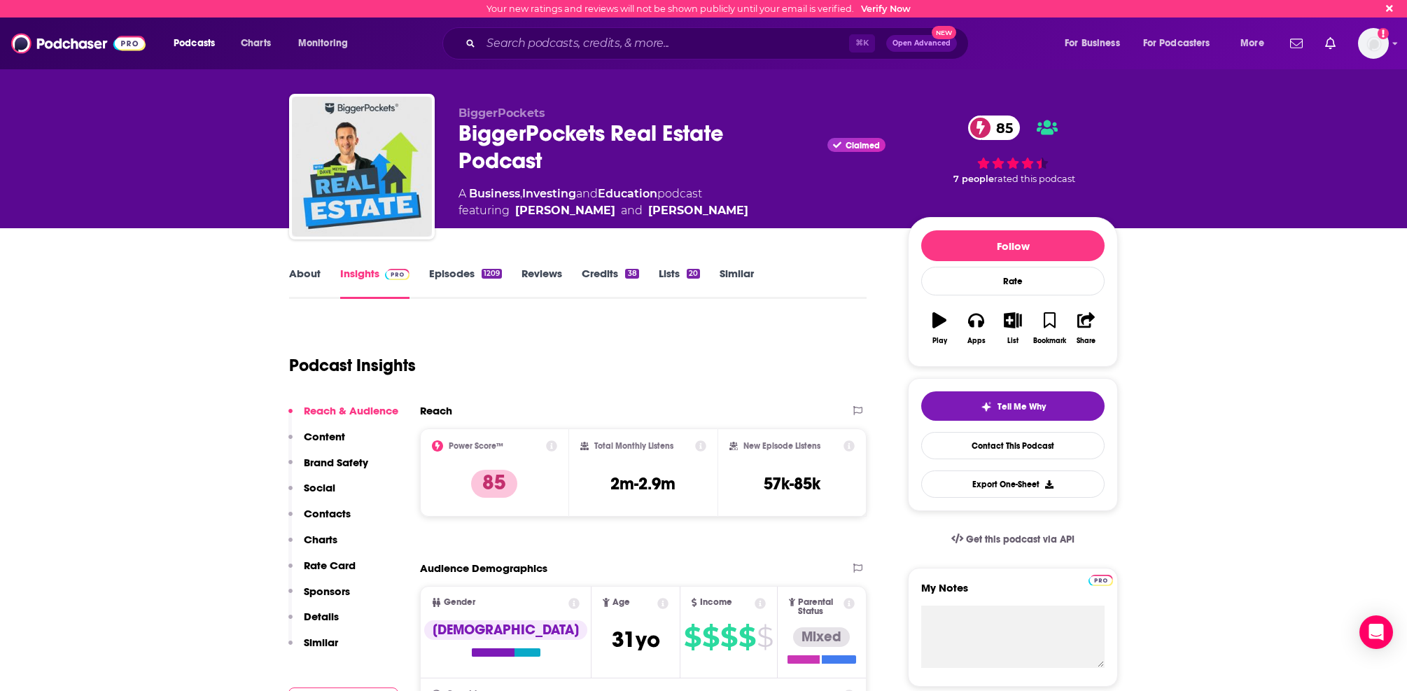
click at [467, 270] on link "Episodes 1209" at bounding box center [465, 283] width 73 height 32
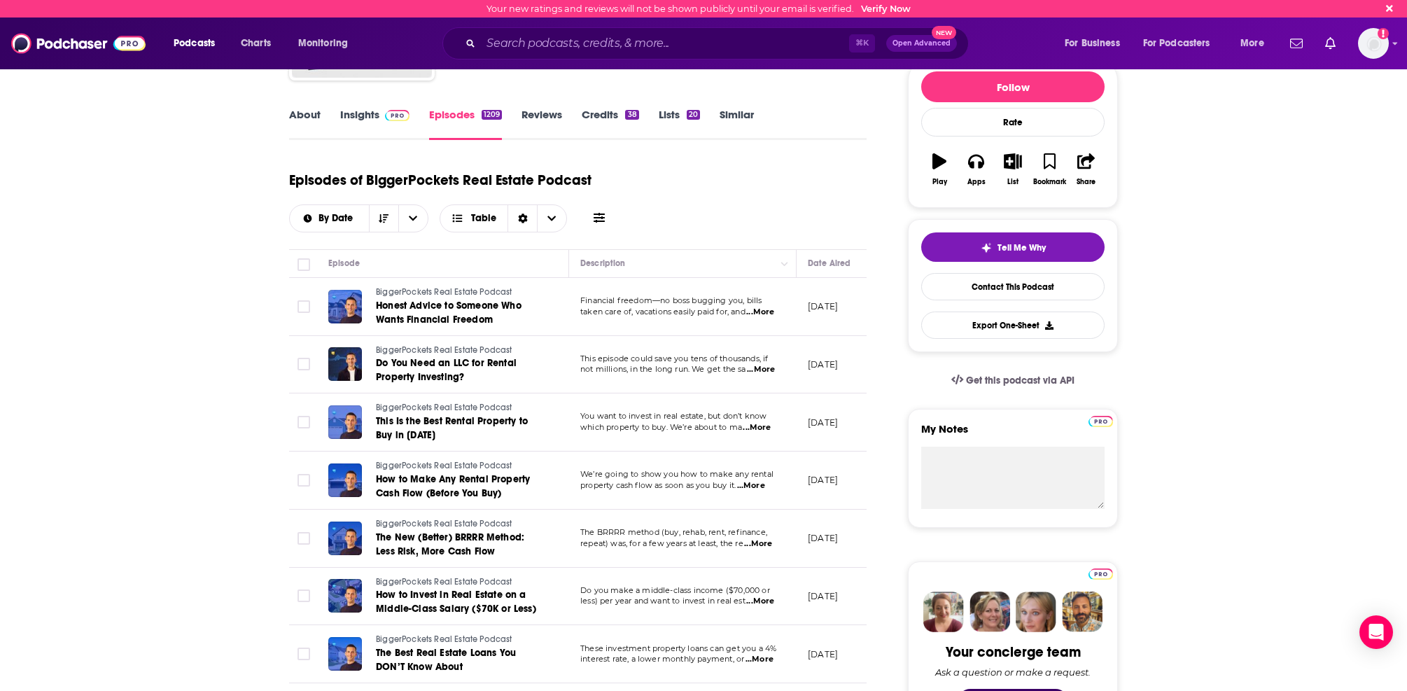
scroll to position [166, 0]
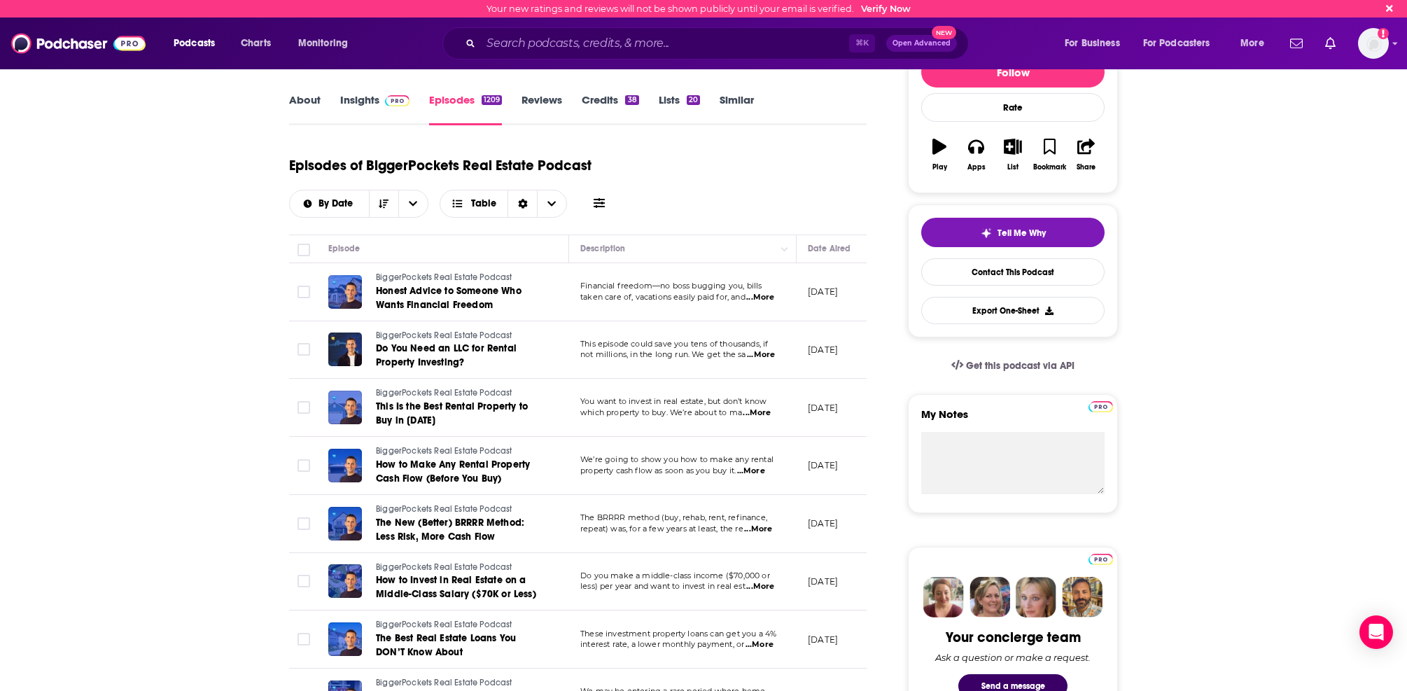
click at [772, 366] on td "This episode could save you tens of thousands, if not millions, in the long run…" at bounding box center [683, 350] width 228 height 58
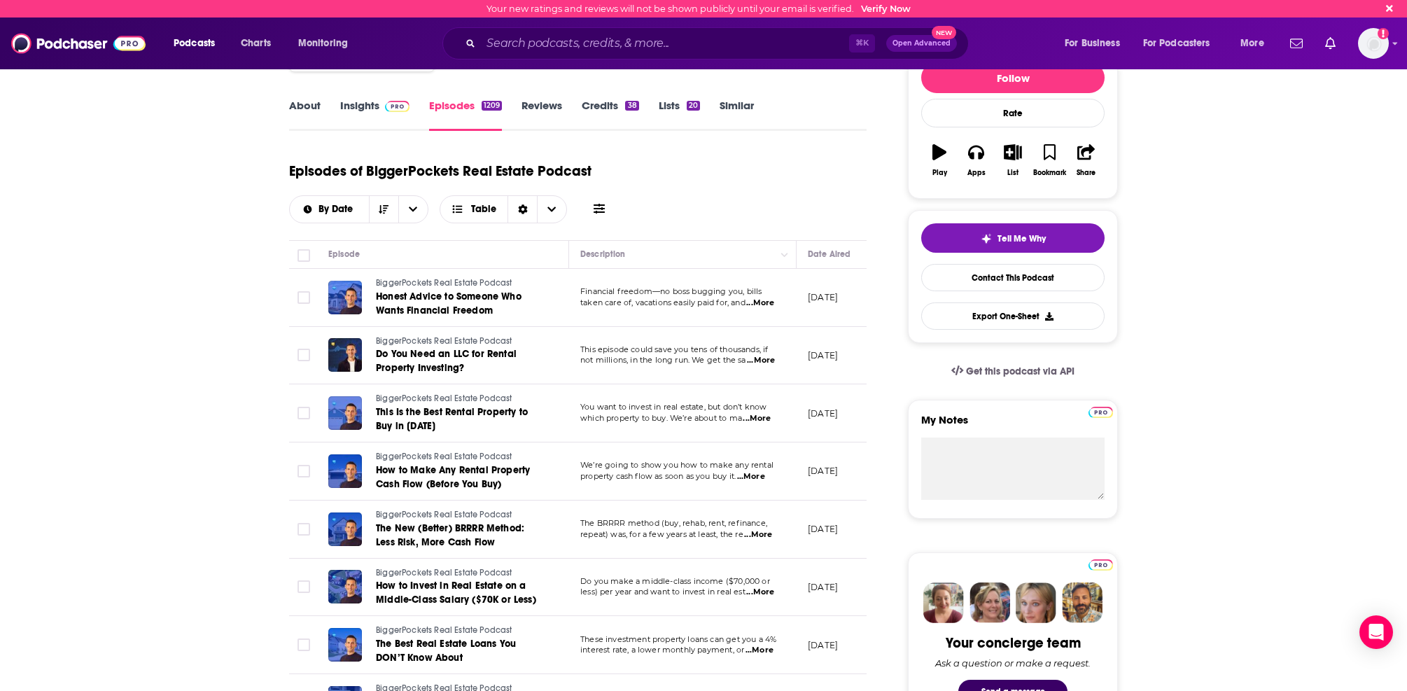
click at [758, 360] on span "...More" at bounding box center [761, 360] width 28 height 11
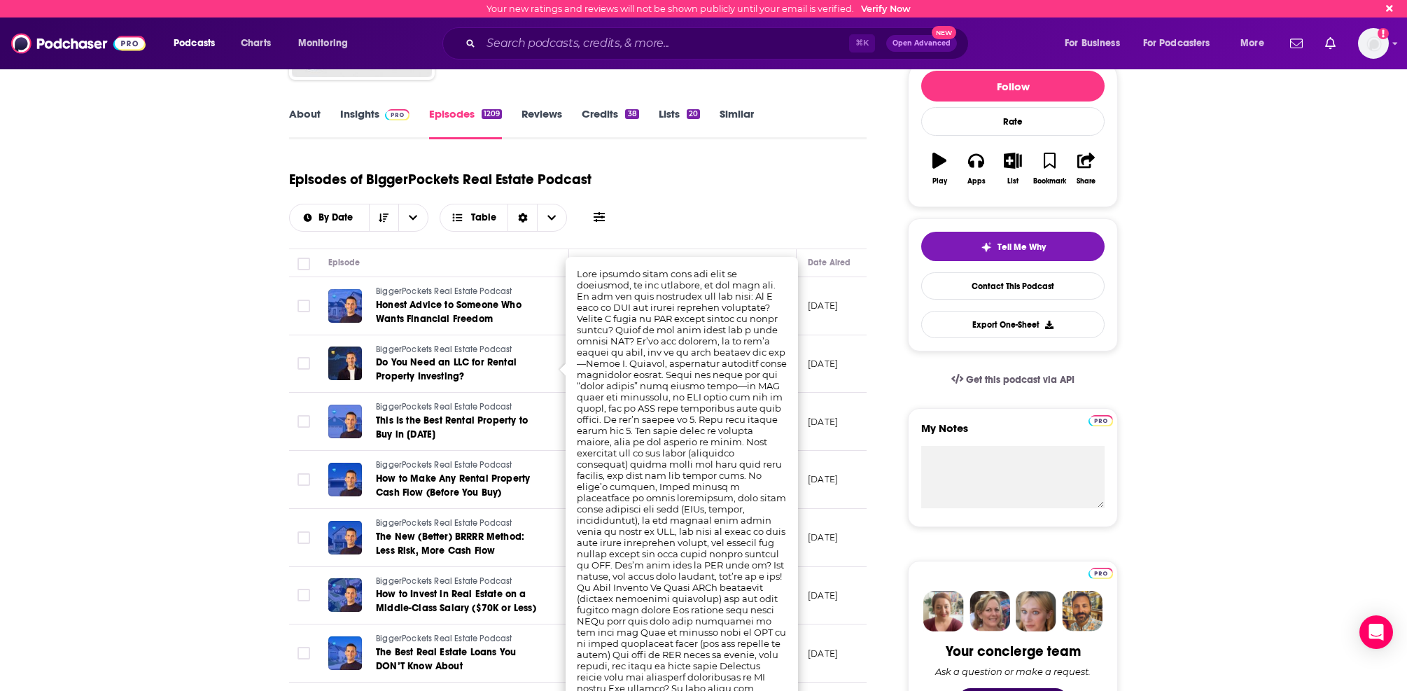
scroll to position [158, 0]
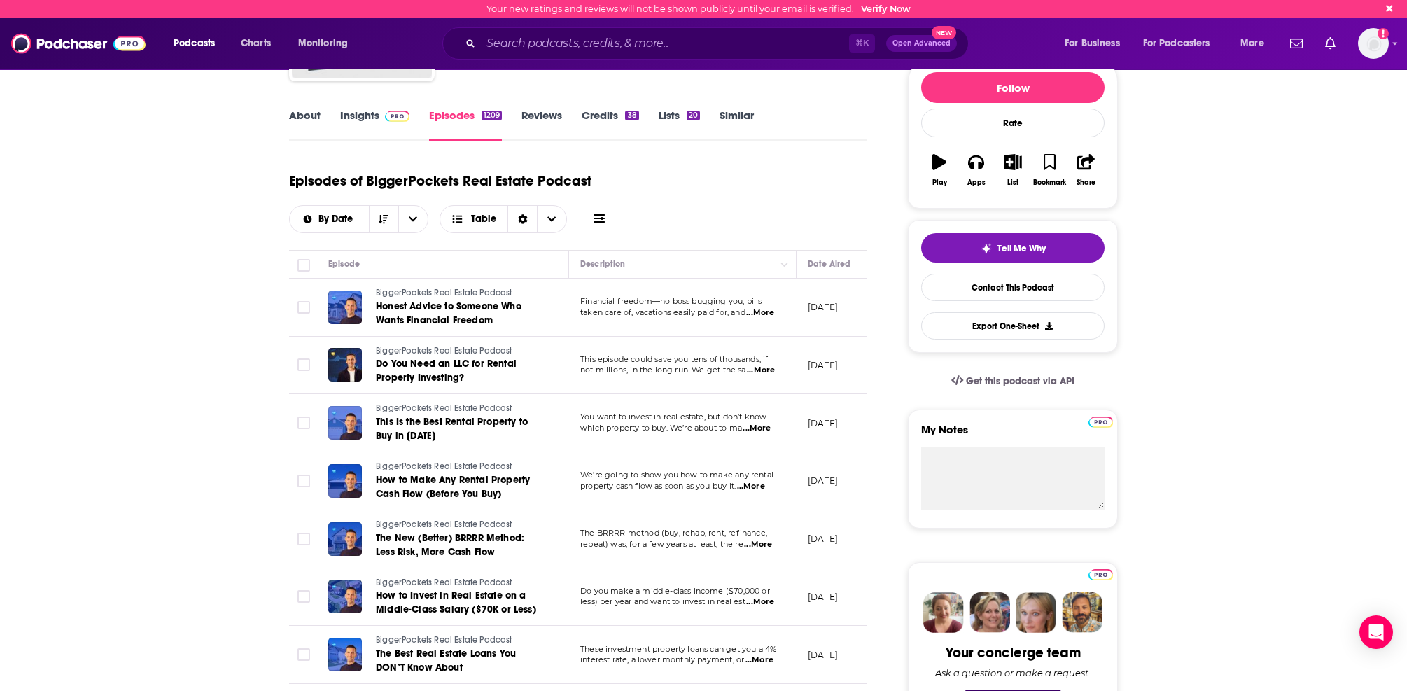
click at [510, 49] on input "Search podcasts, credits, & more..." at bounding box center [665, 43] width 368 height 22
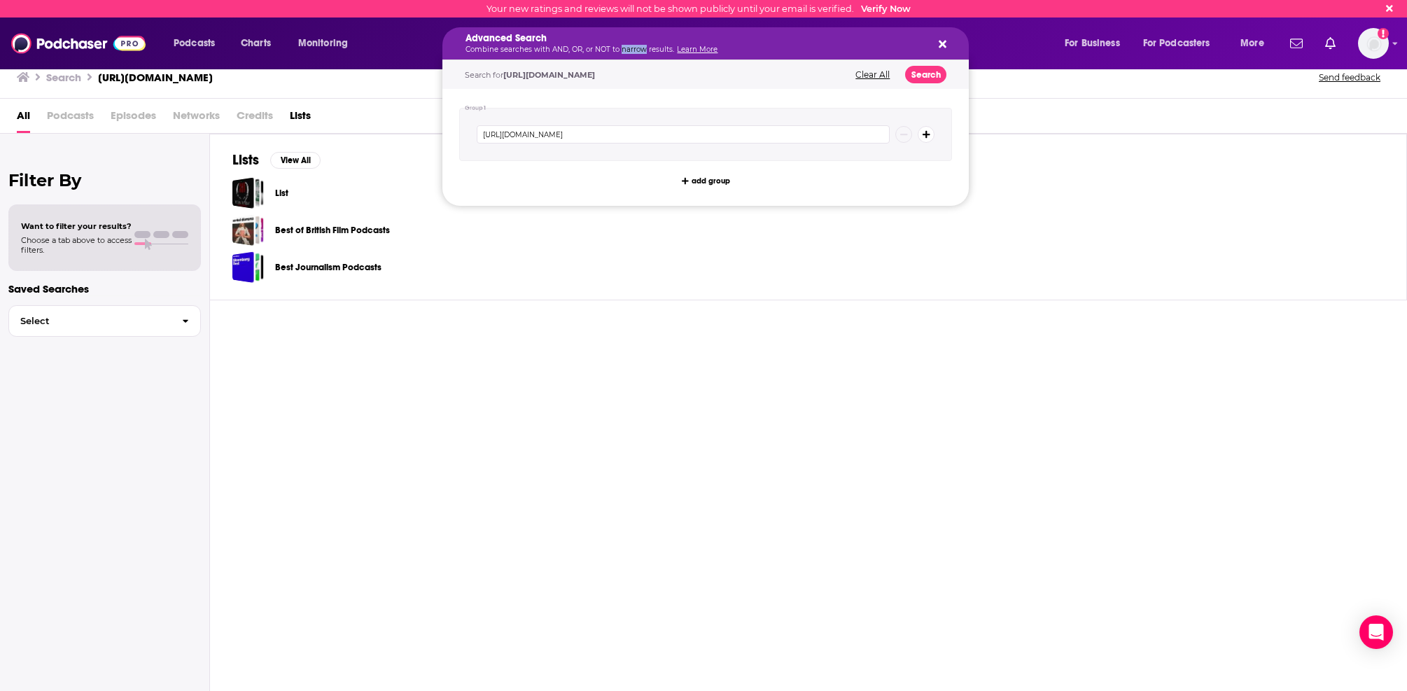
click at [622, 51] on p "Combine searches with AND, OR, or NOT to narrow results. Learn More" at bounding box center [695, 49] width 458 height 7
click at [936, 46] on button "Search podcasts, credits, & more..." at bounding box center [940, 43] width 11 height 11
click at [580, 46] on p "Combine searches with AND, OR, or NOT to narrow results. Learn More" at bounding box center [695, 49] width 458 height 7
click at [550, 129] on input "[URL][DOMAIN_NAME]" at bounding box center [683, 134] width 413 height 18
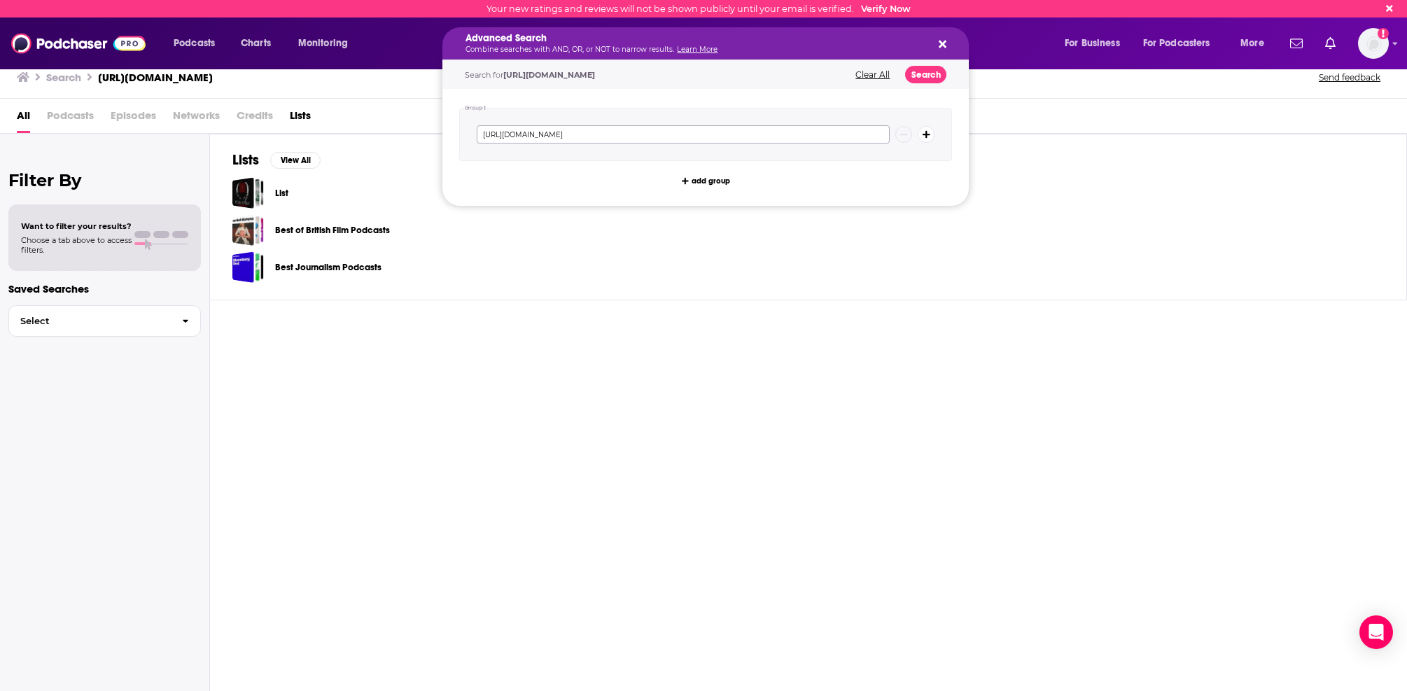
click at [550, 129] on input "[URL][DOMAIN_NAME]" at bounding box center [683, 134] width 413 height 18
click at [878, 76] on button "Clear All" at bounding box center [872, 75] width 43 height 10
click at [944, 42] on icon "Search podcasts, credits, & more..." at bounding box center [943, 45] width 8 height 8
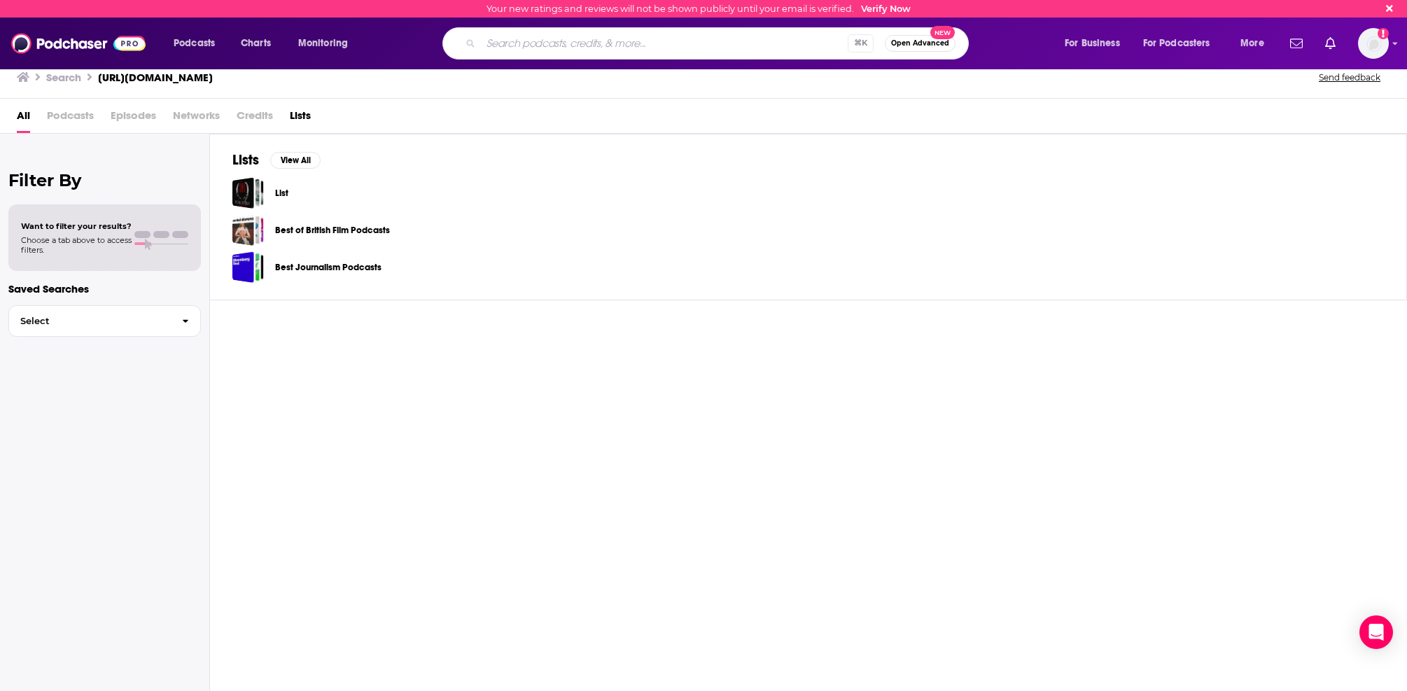
click at [679, 55] on div "⌘ K Open Advanced New" at bounding box center [705, 43] width 526 height 32
click at [672, 36] on input "Search podcasts, credits, & more..." at bounding box center [664, 43] width 367 height 22
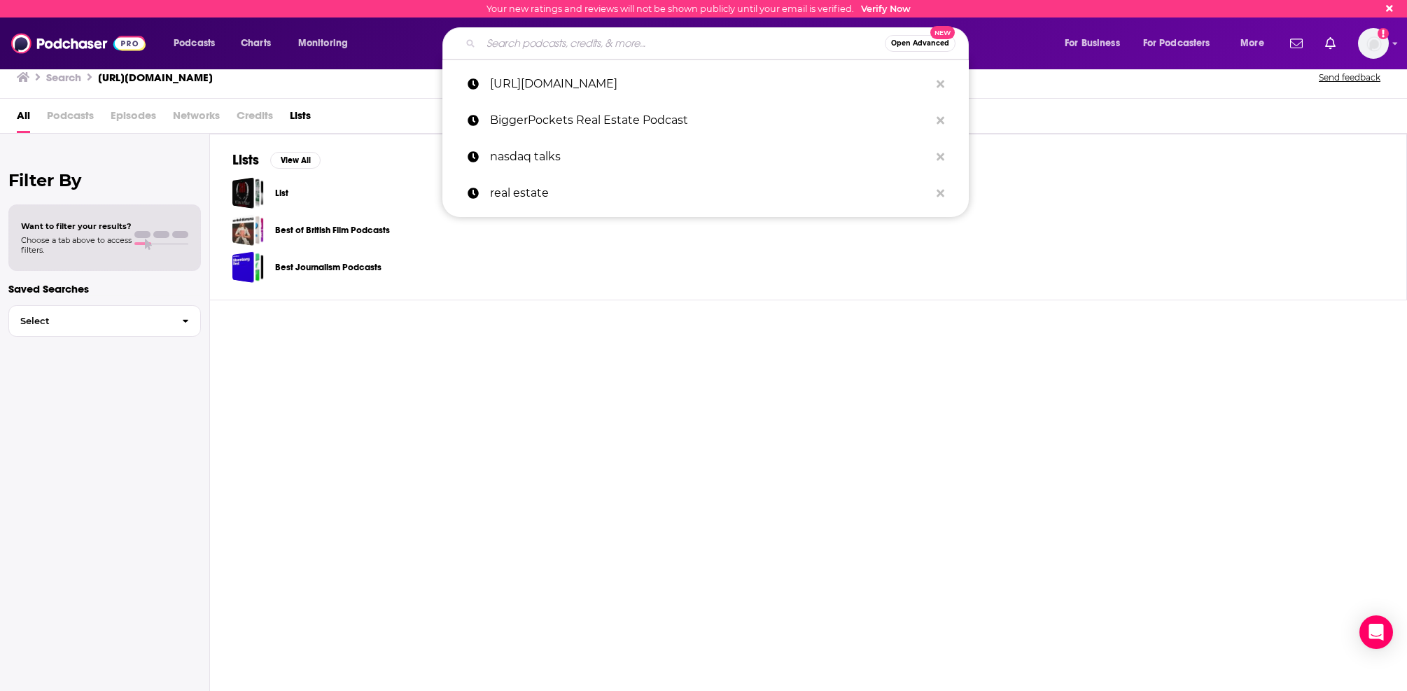
paste input "The Real Estate Guys Radio Show"
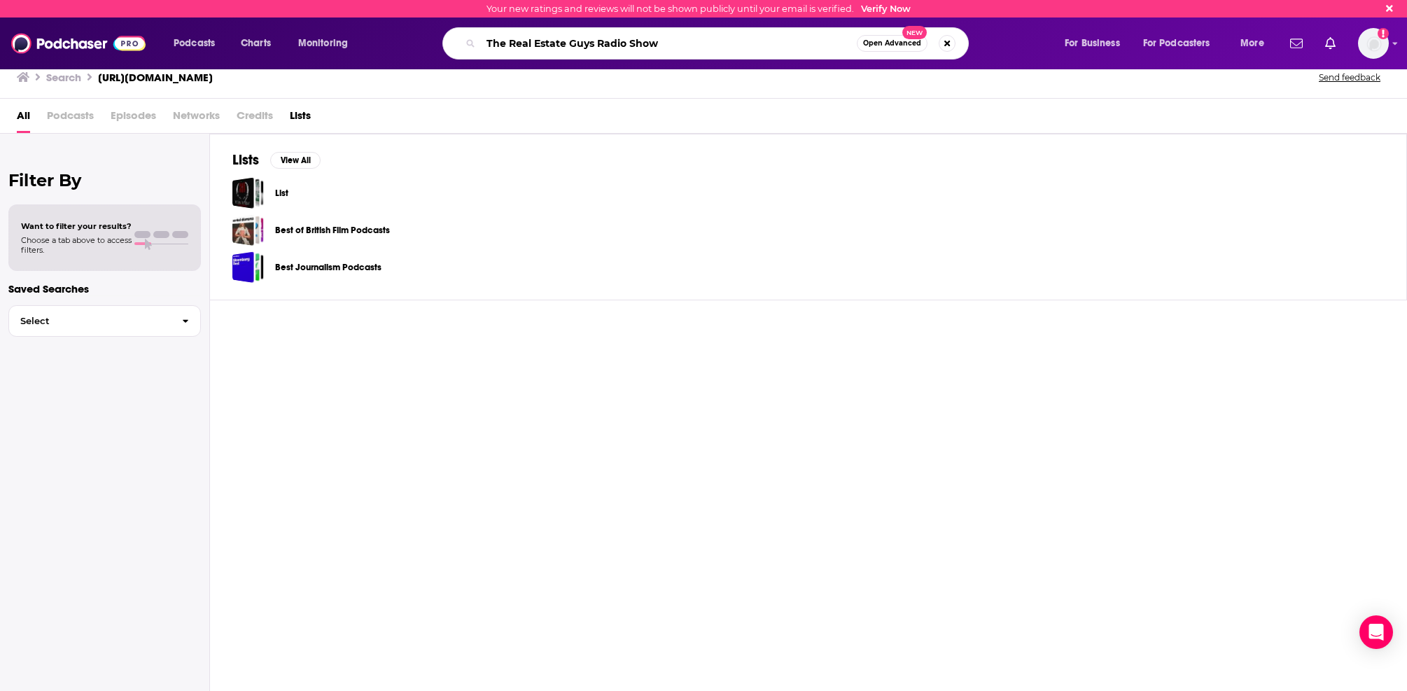
type input "The Real Estate Guys Radio Show"
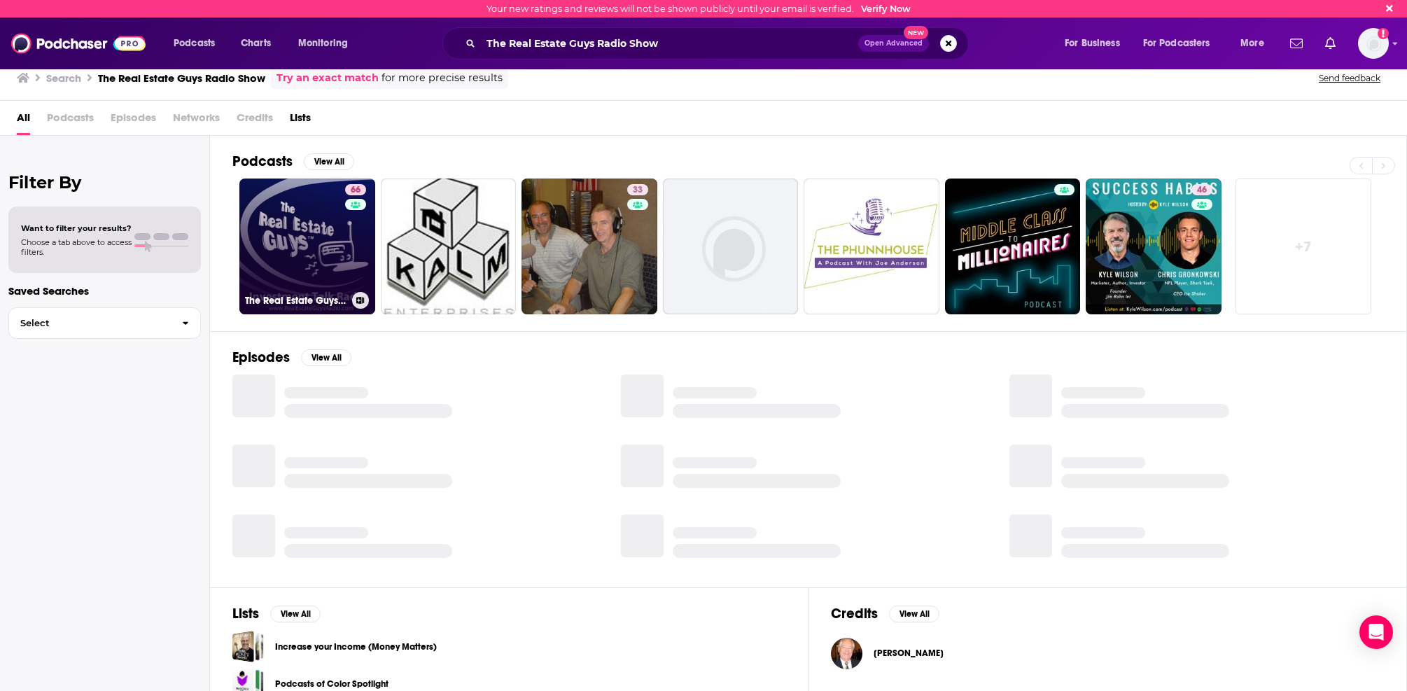
click at [281, 229] on link "66 The Real Estate Guys Radio Show - Real Estate Investing Education for Effect…" at bounding box center [307, 247] width 136 height 136
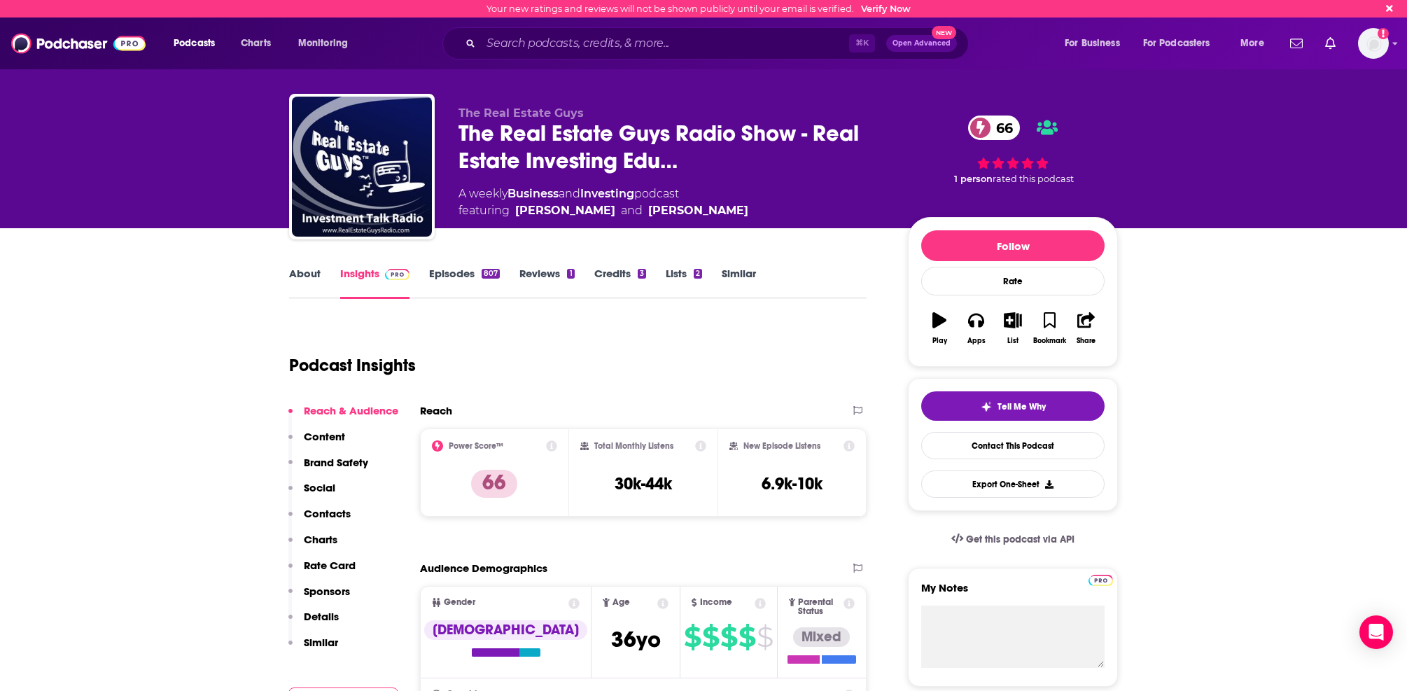
click at [445, 272] on link "Episodes 807" at bounding box center [464, 283] width 71 height 32
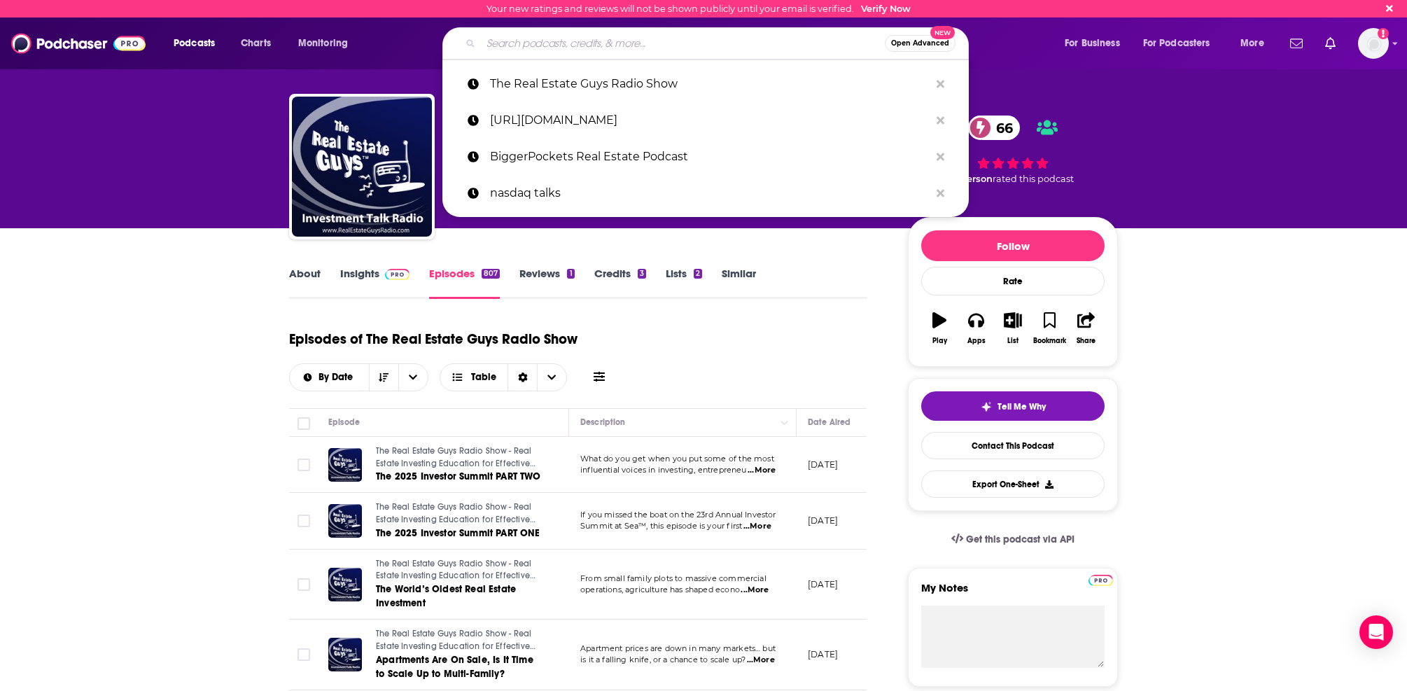
click at [589, 34] on input "Search podcasts, credits, & more..." at bounding box center [683, 43] width 404 height 22
paste input "Best Ever Real Estate Investing Advice"
type input "Best Ever Real Estate Investing Advice"
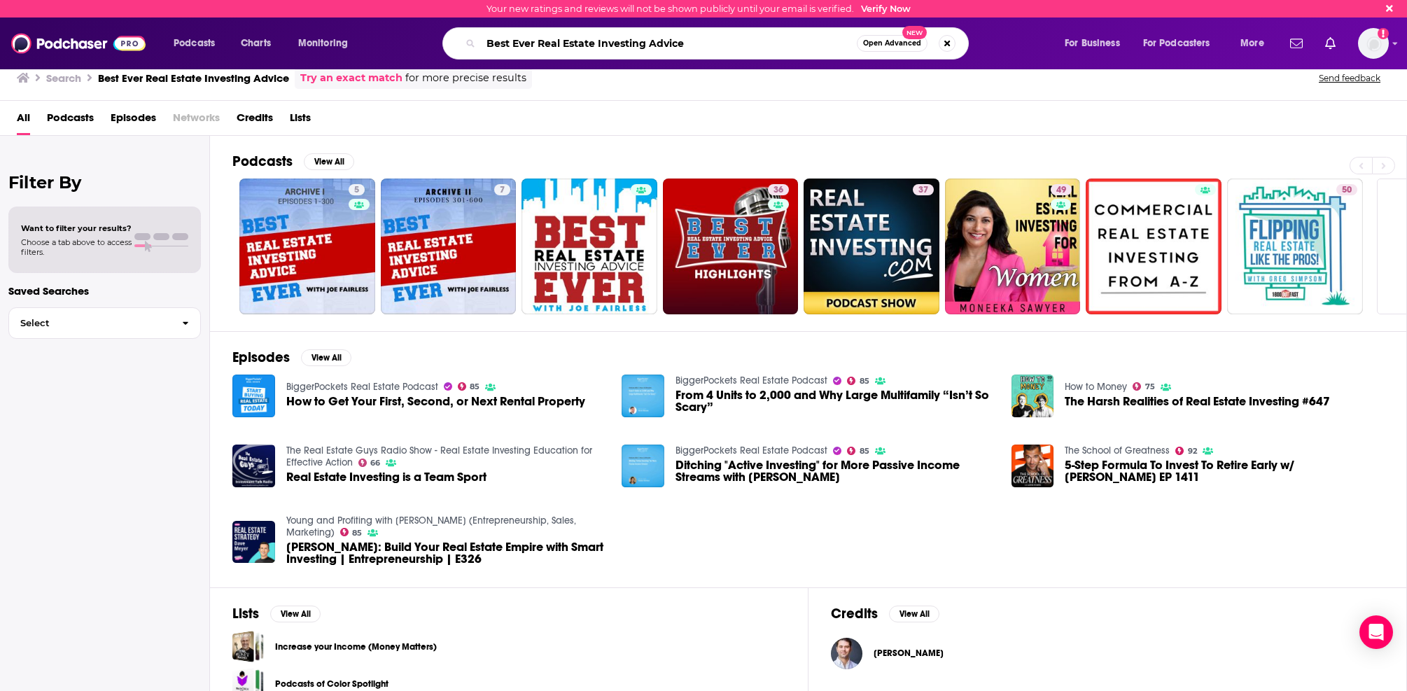
click at [558, 52] on input "Best Ever Real Estate Investing Advice" at bounding box center [669, 43] width 376 height 22
paste input "America's Commercial Real Estate Show"
type input "America's Commercial Real Estate Show"
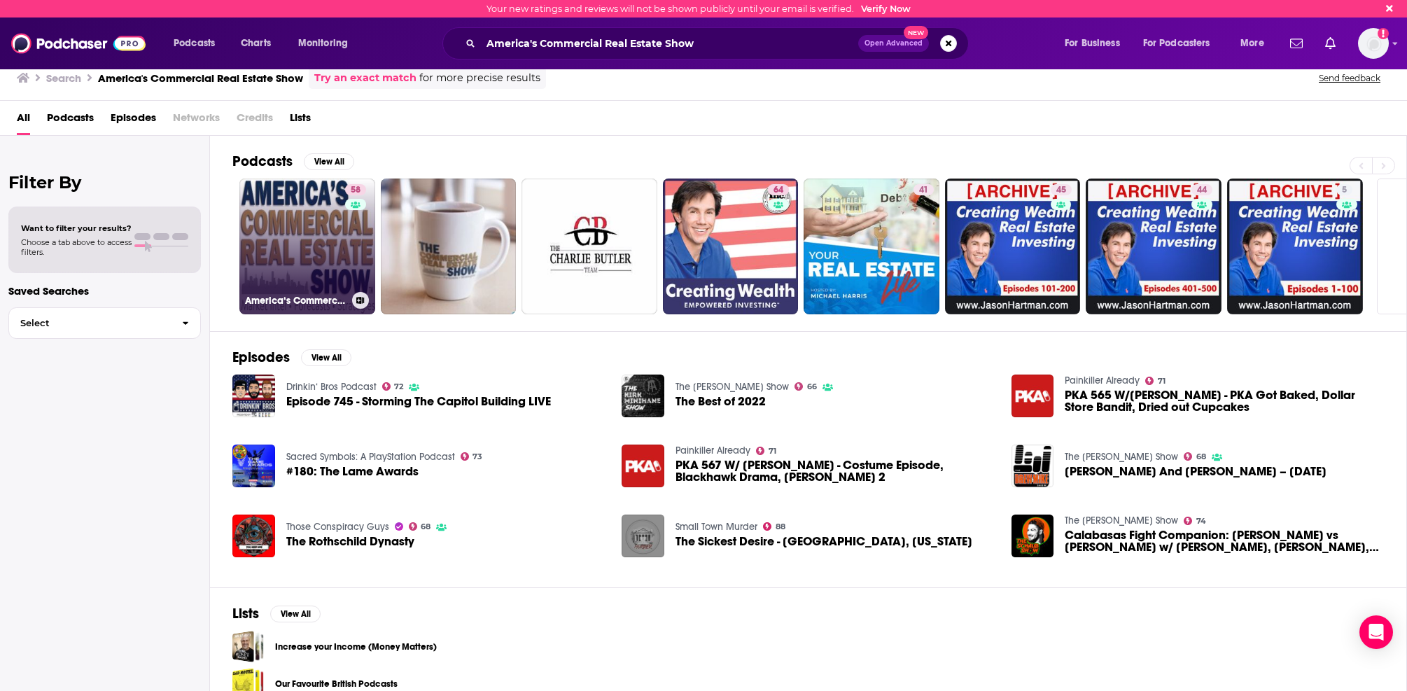
click at [296, 246] on link "58 America‘s Commercial Real Estate Show" at bounding box center [307, 247] width 136 height 136
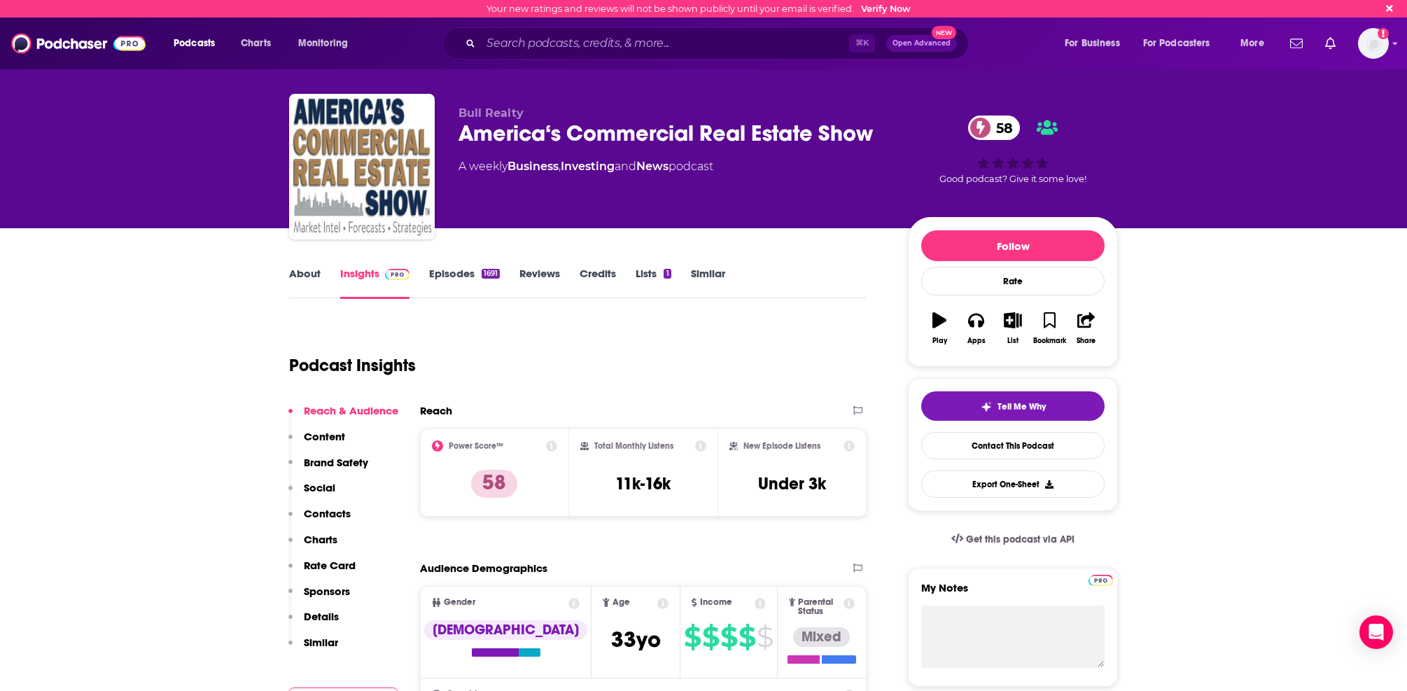
click at [469, 270] on link "Episodes 1691" at bounding box center [464, 283] width 71 height 32
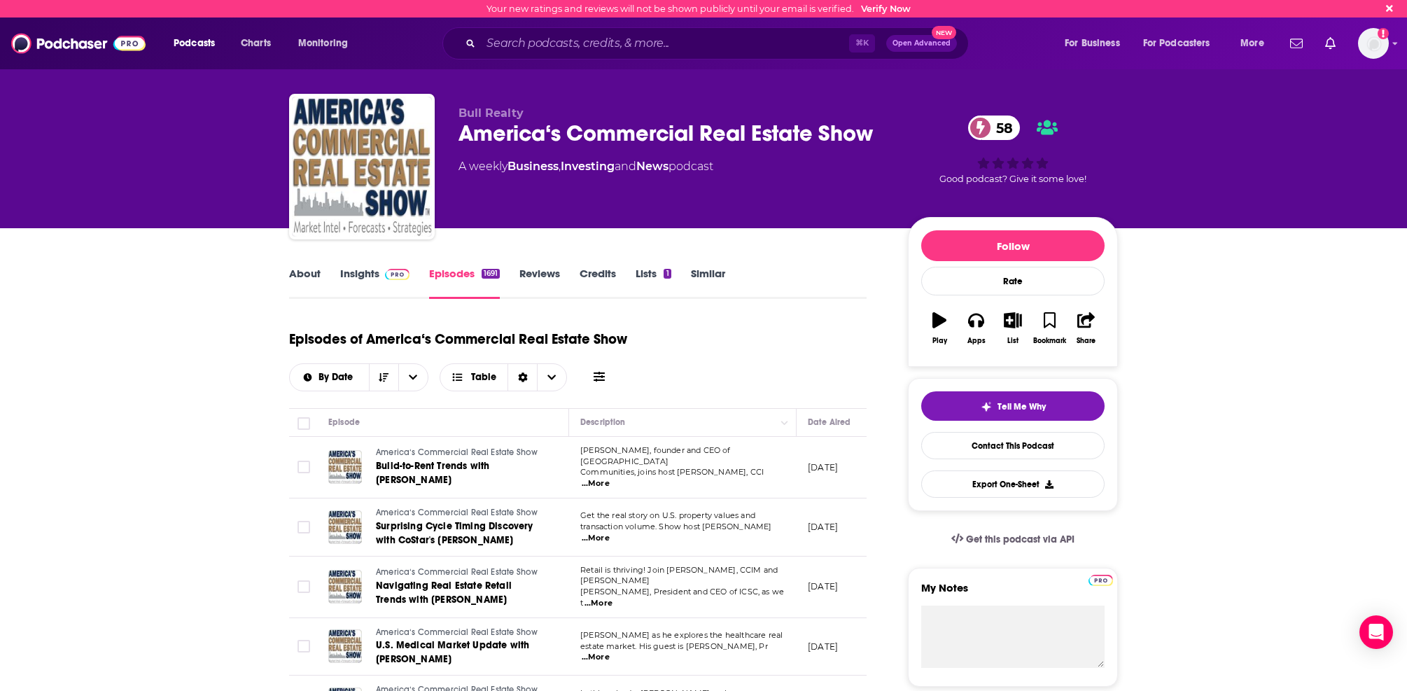
click at [563, 55] on div "⌘ K Open Advanced New" at bounding box center [705, 43] width 526 height 32
click at [552, 46] on input "Search podcasts, credits, & more..." at bounding box center [665, 43] width 368 height 22
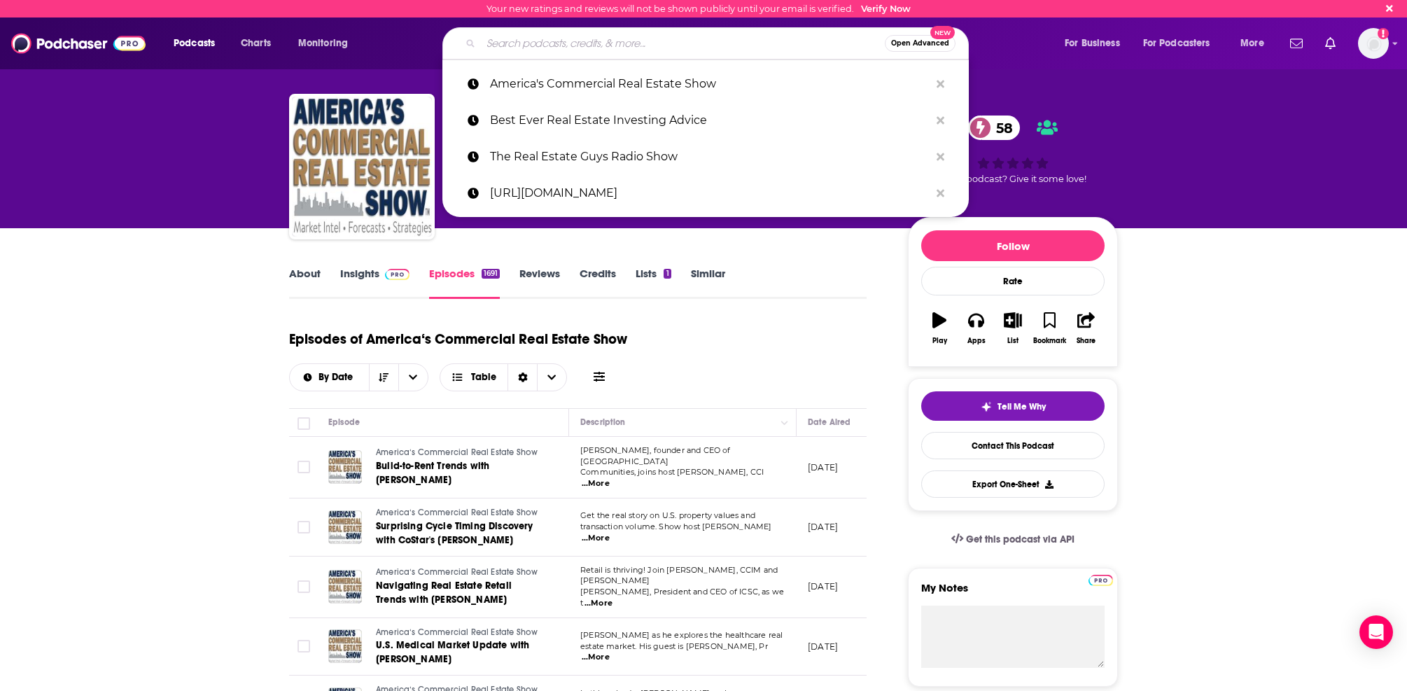
paste input "The Best Ever CRE Show"
type input "The Best Ever CRE Show"
